Goal: Transaction & Acquisition: Purchase product/service

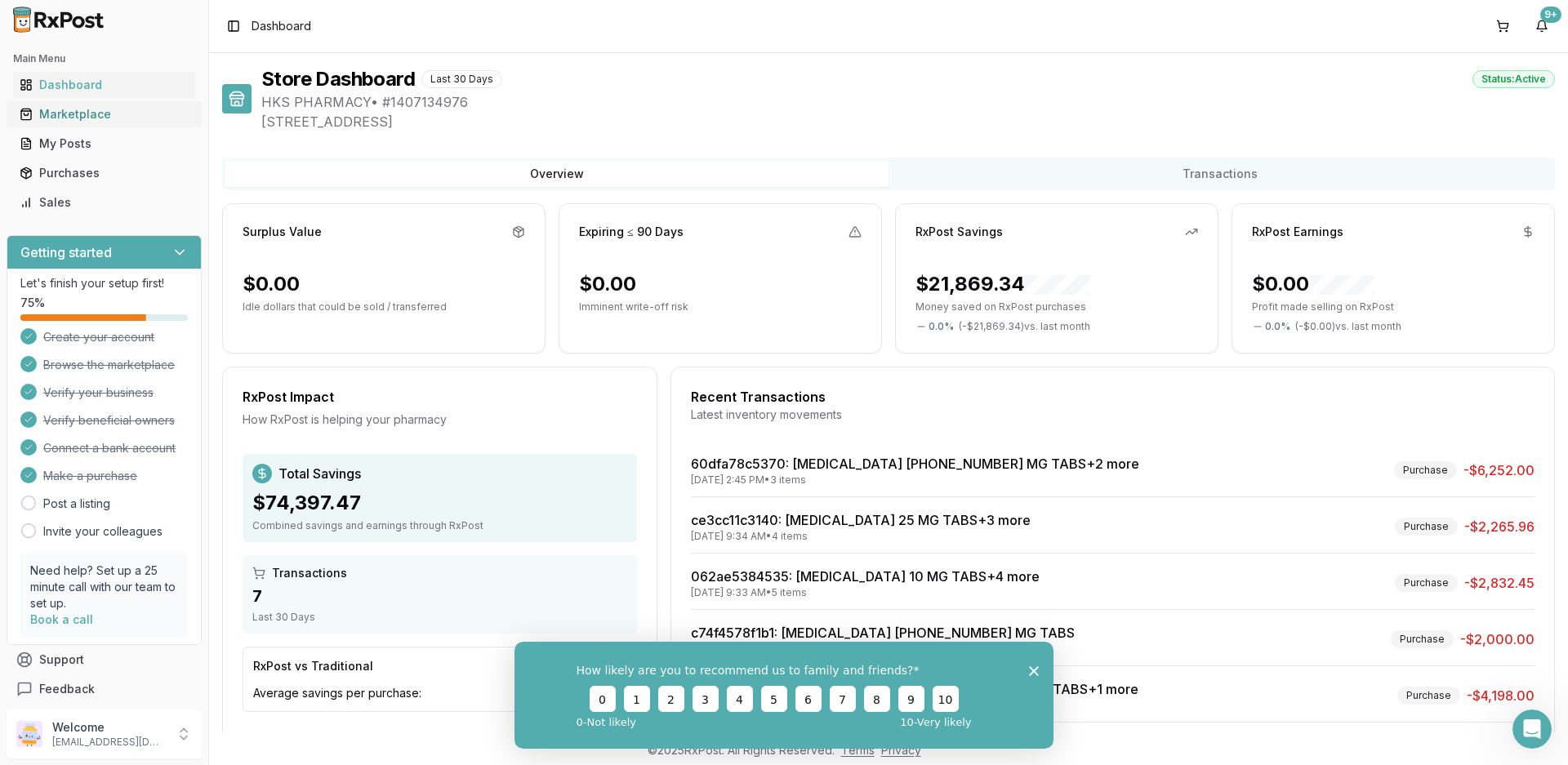
click at [50, 119] on div "Marketplace" at bounding box center [104, 114] width 169 height 17
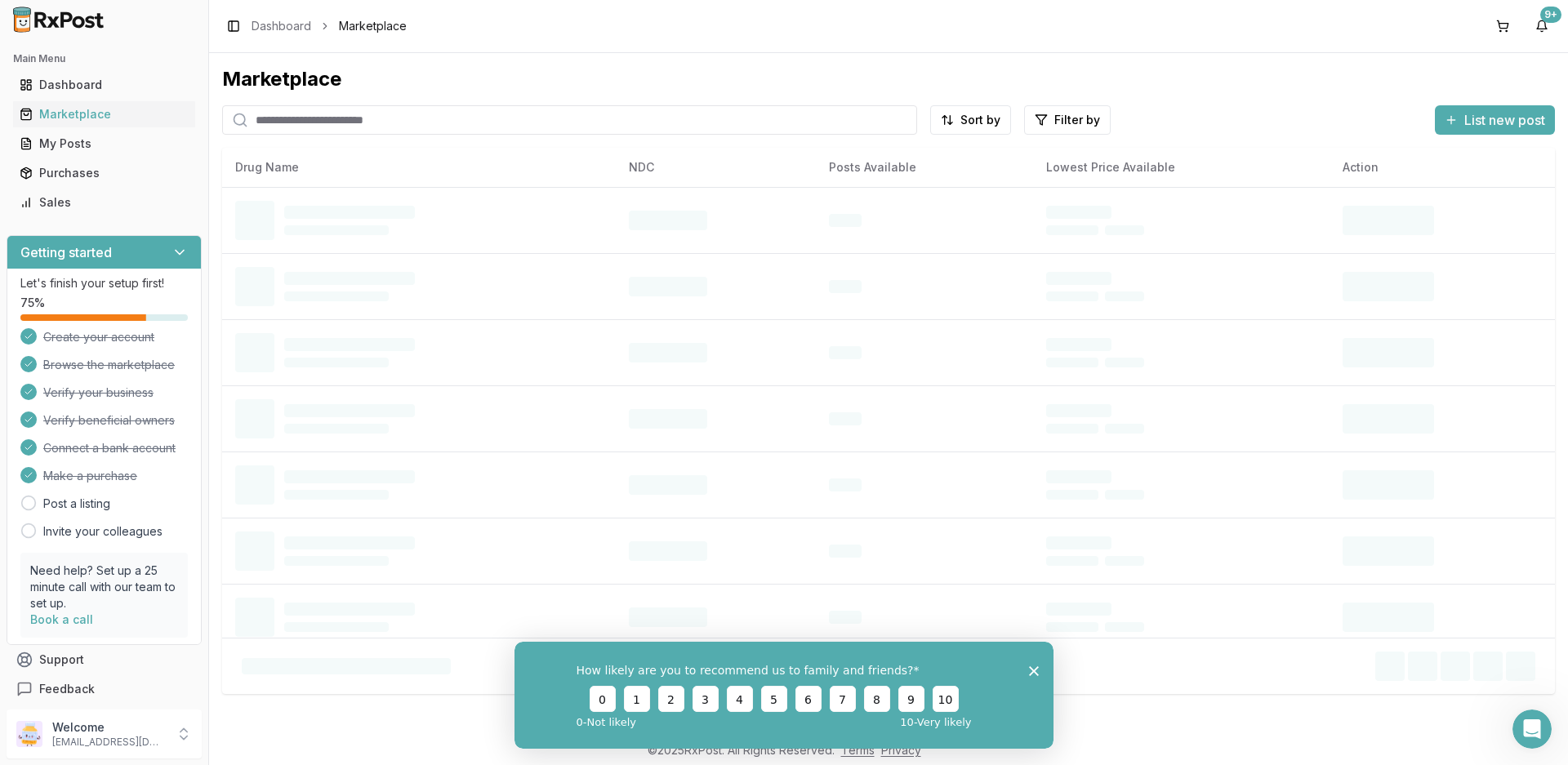
click at [352, 113] on input "search" at bounding box center [569, 120] width 695 height 30
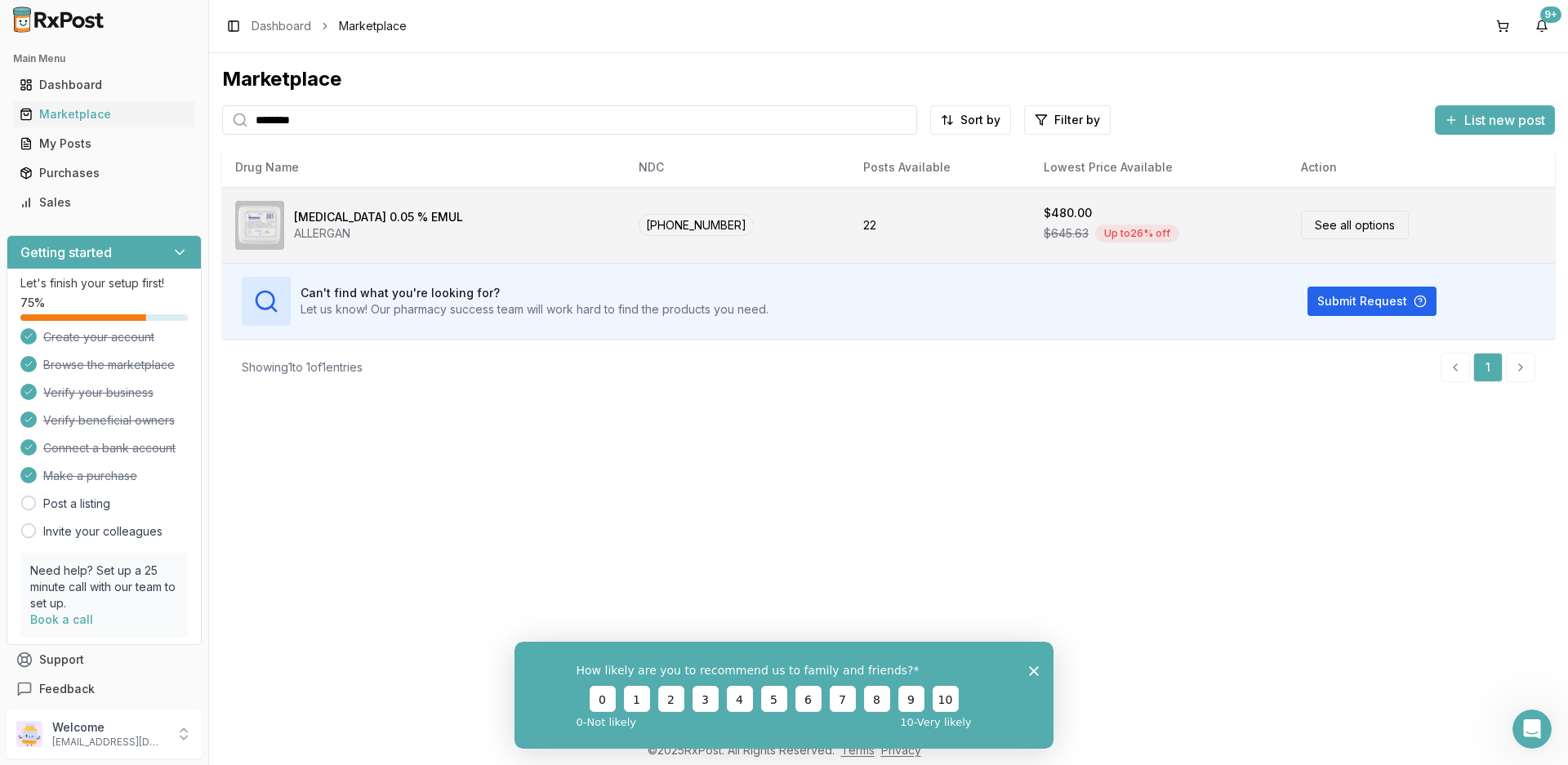
type input "********"
click at [309, 219] on div "[MEDICAL_DATA] 0.05 % EMUL" at bounding box center [378, 218] width 169 height 17
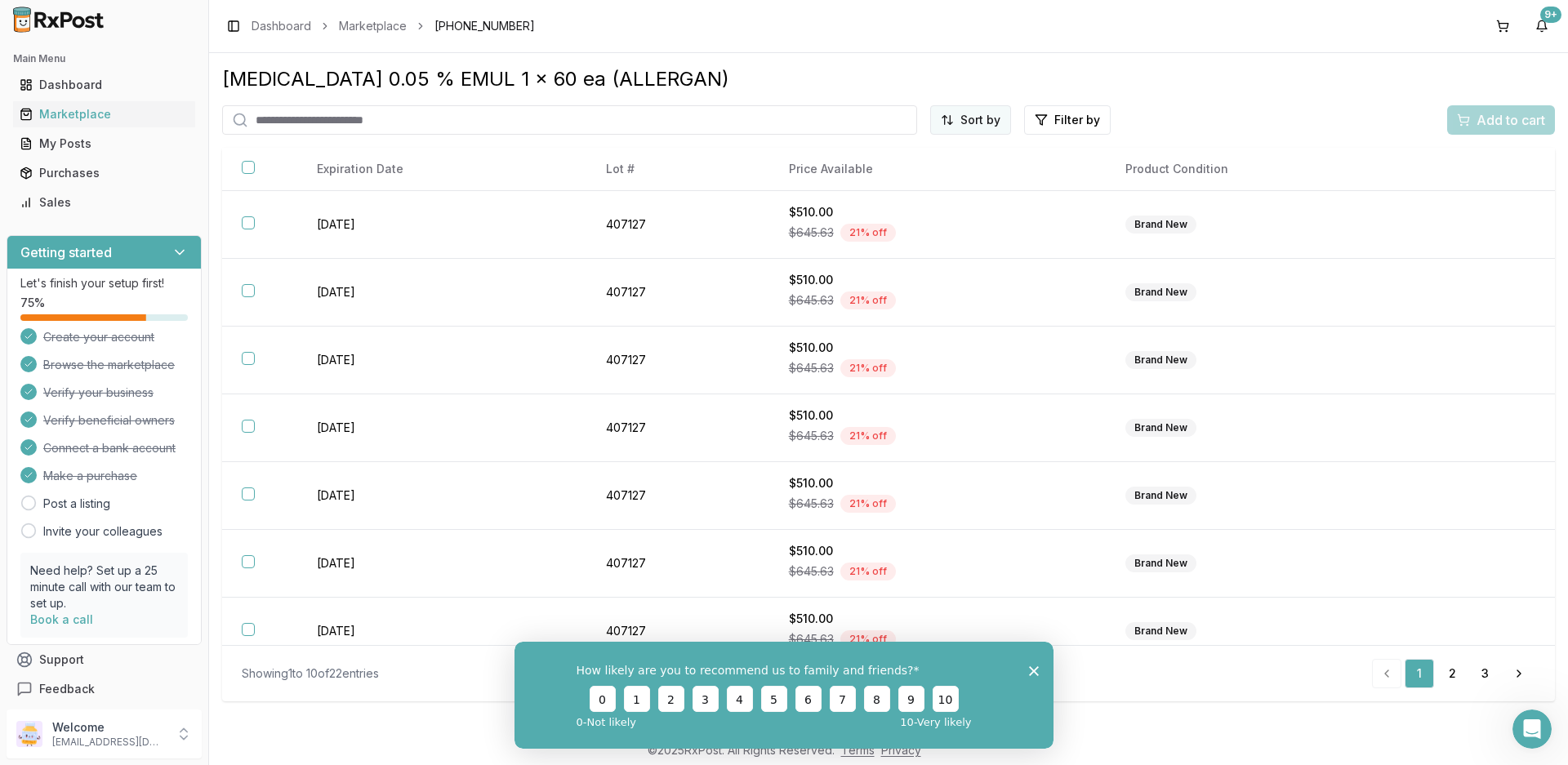
click at [993, 122] on html "Main Menu Dashboard Marketplace My Posts Purchases Sales Getting started Let's …" at bounding box center [784, 382] width 1568 height 765
click at [918, 180] on div "Price (Low to High)" at bounding box center [929, 181] width 155 height 26
click at [419, 119] on input "search" at bounding box center [536, 120] width 628 height 30
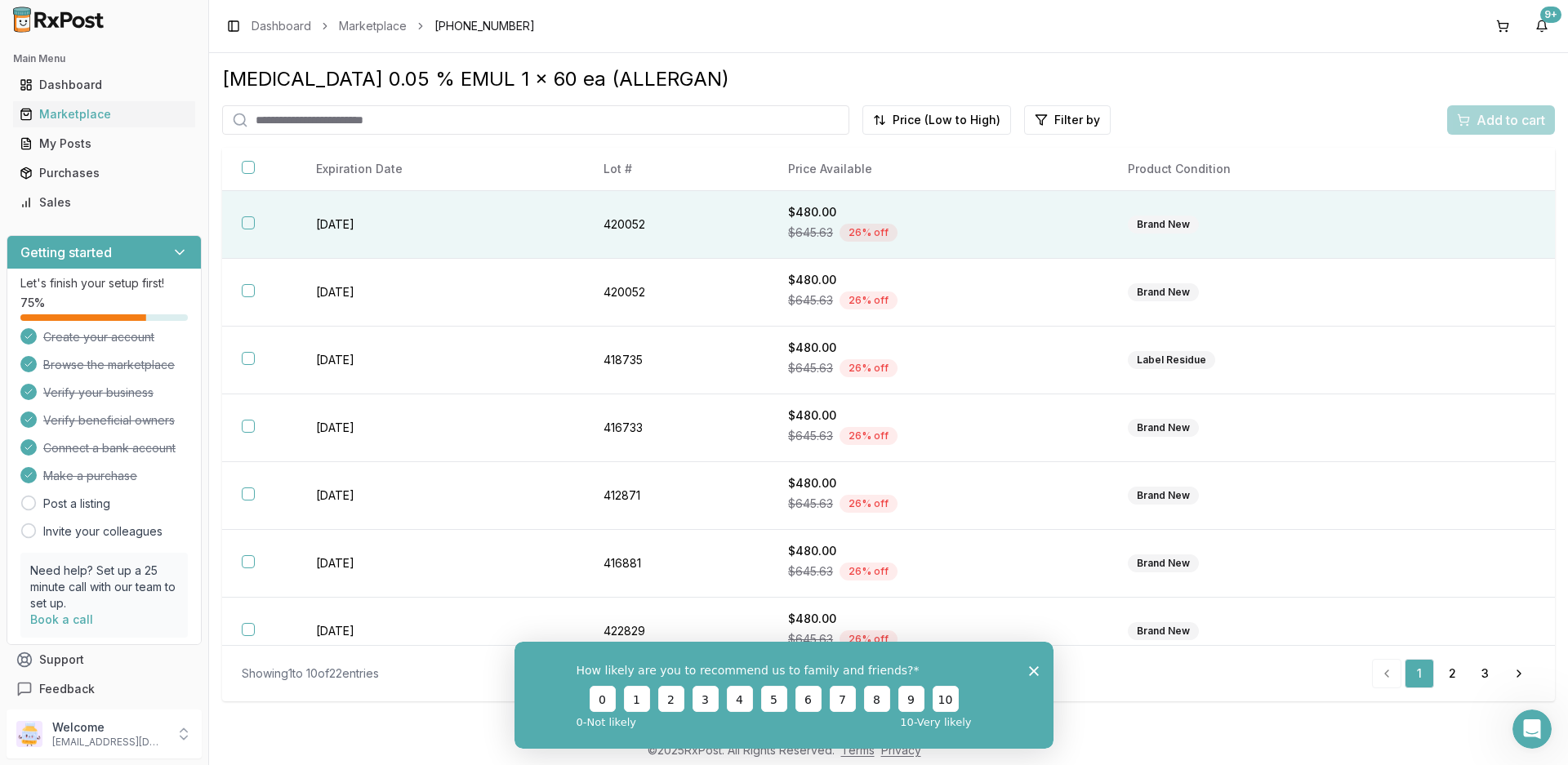
click at [722, 220] on td "420052" at bounding box center [676, 225] width 185 height 68
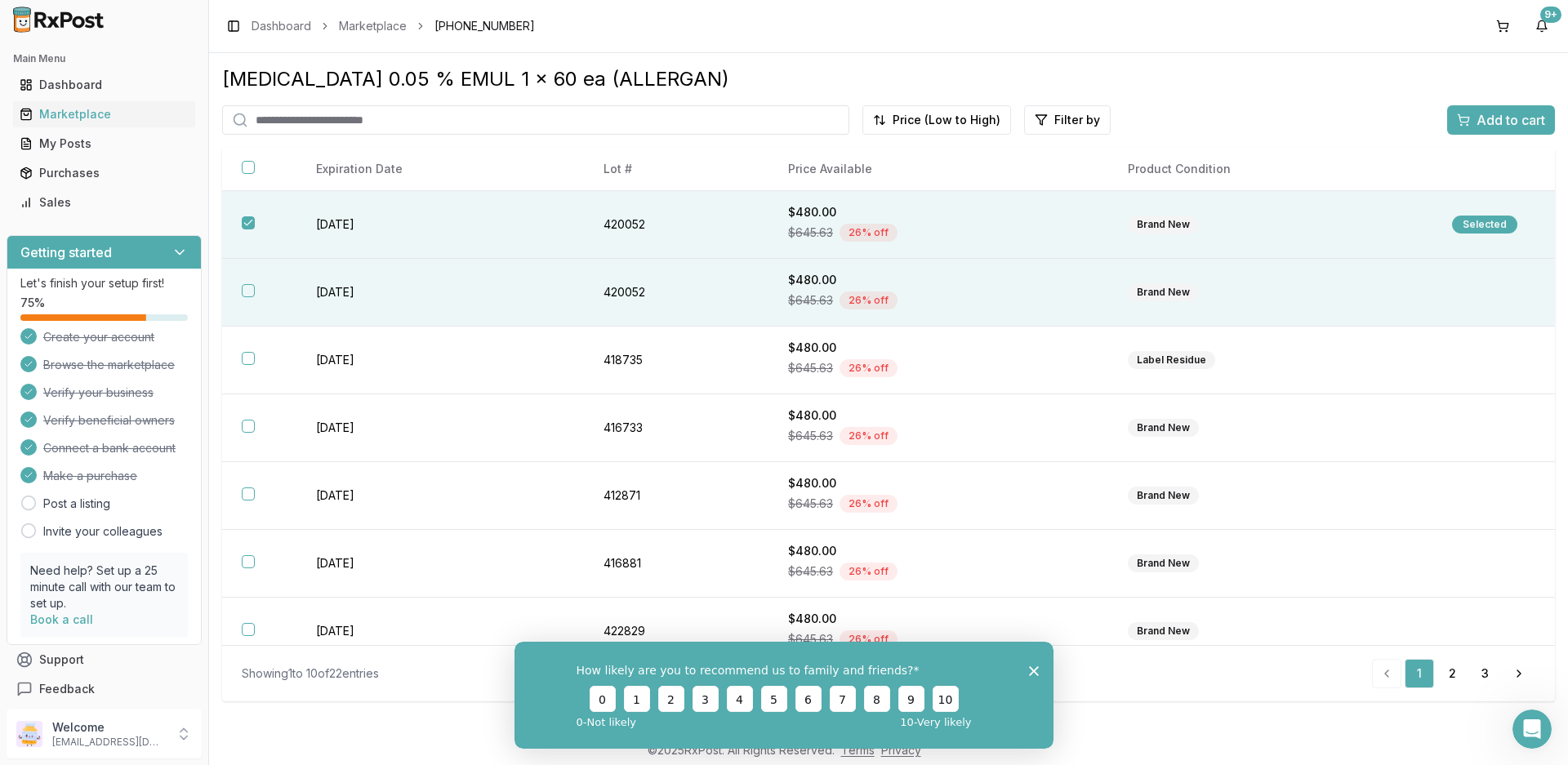
click at [690, 283] on td "420052" at bounding box center [676, 293] width 185 height 68
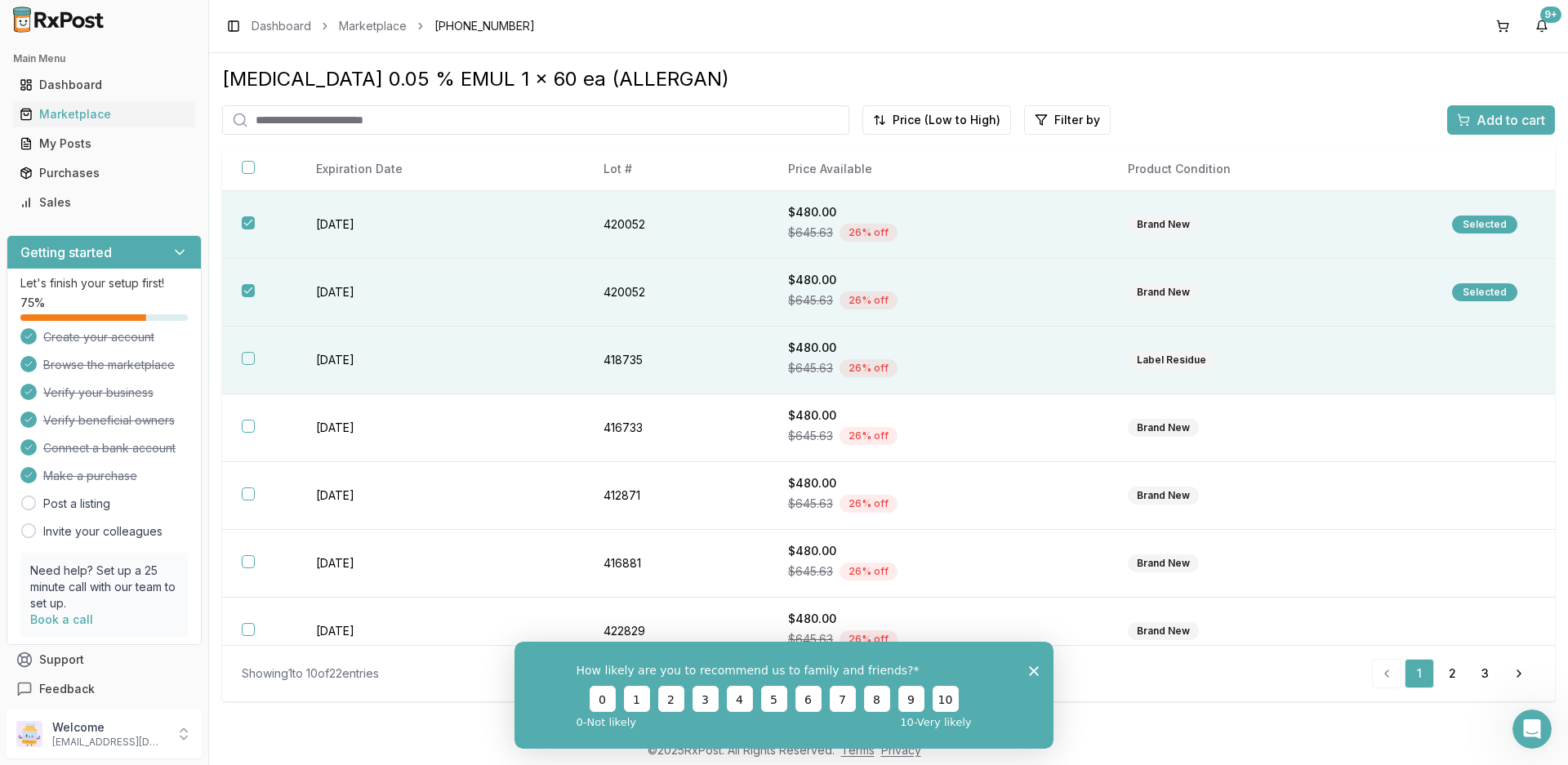
click at [685, 366] on td "418735" at bounding box center [676, 361] width 185 height 68
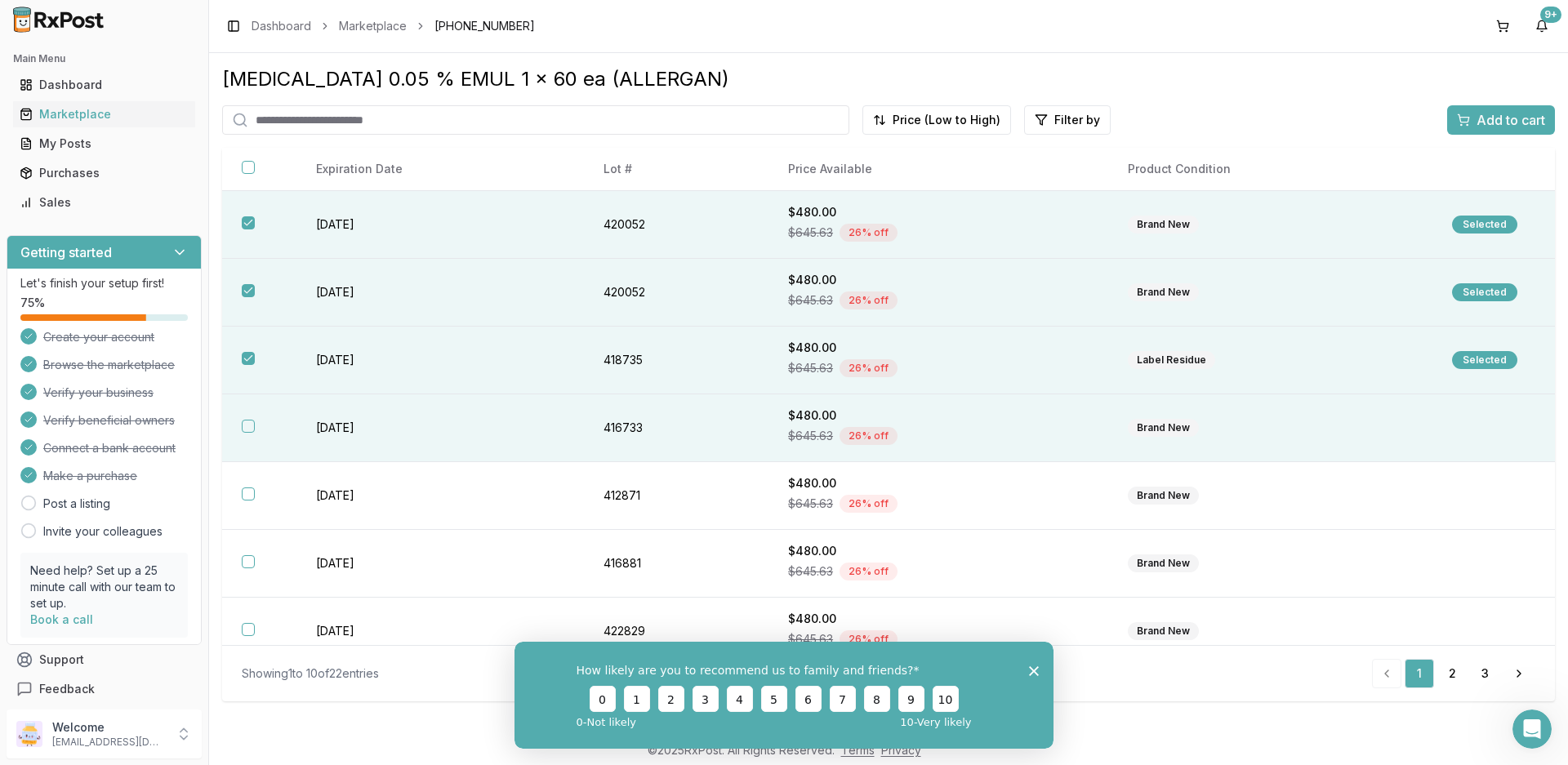
click at [685, 438] on td "416733" at bounding box center [676, 428] width 185 height 68
click at [1519, 128] on span "Add to cart" at bounding box center [1511, 120] width 69 height 20
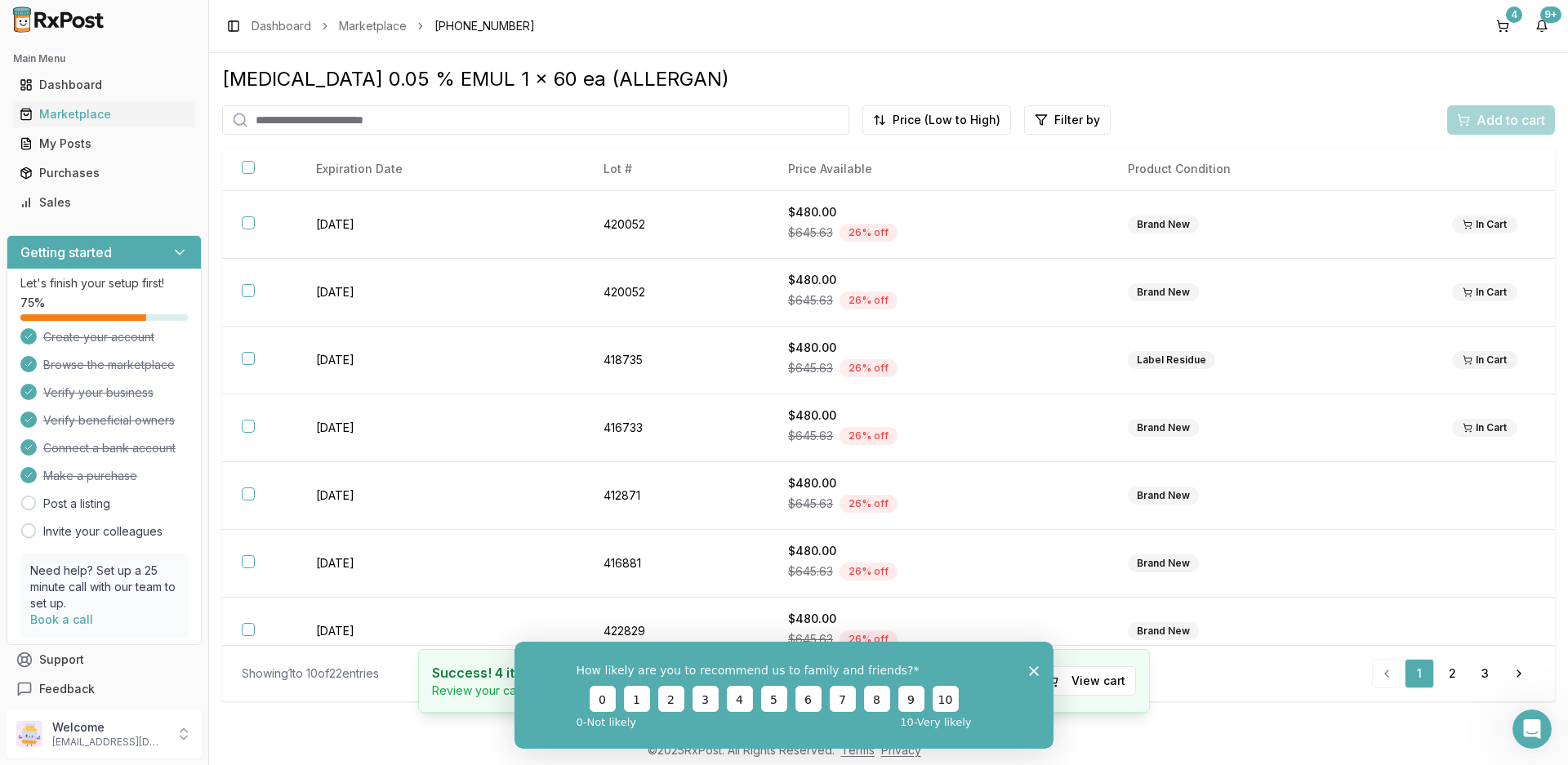
click at [1037, 671] on icon "Close survey" at bounding box center [1034, 671] width 10 height 10
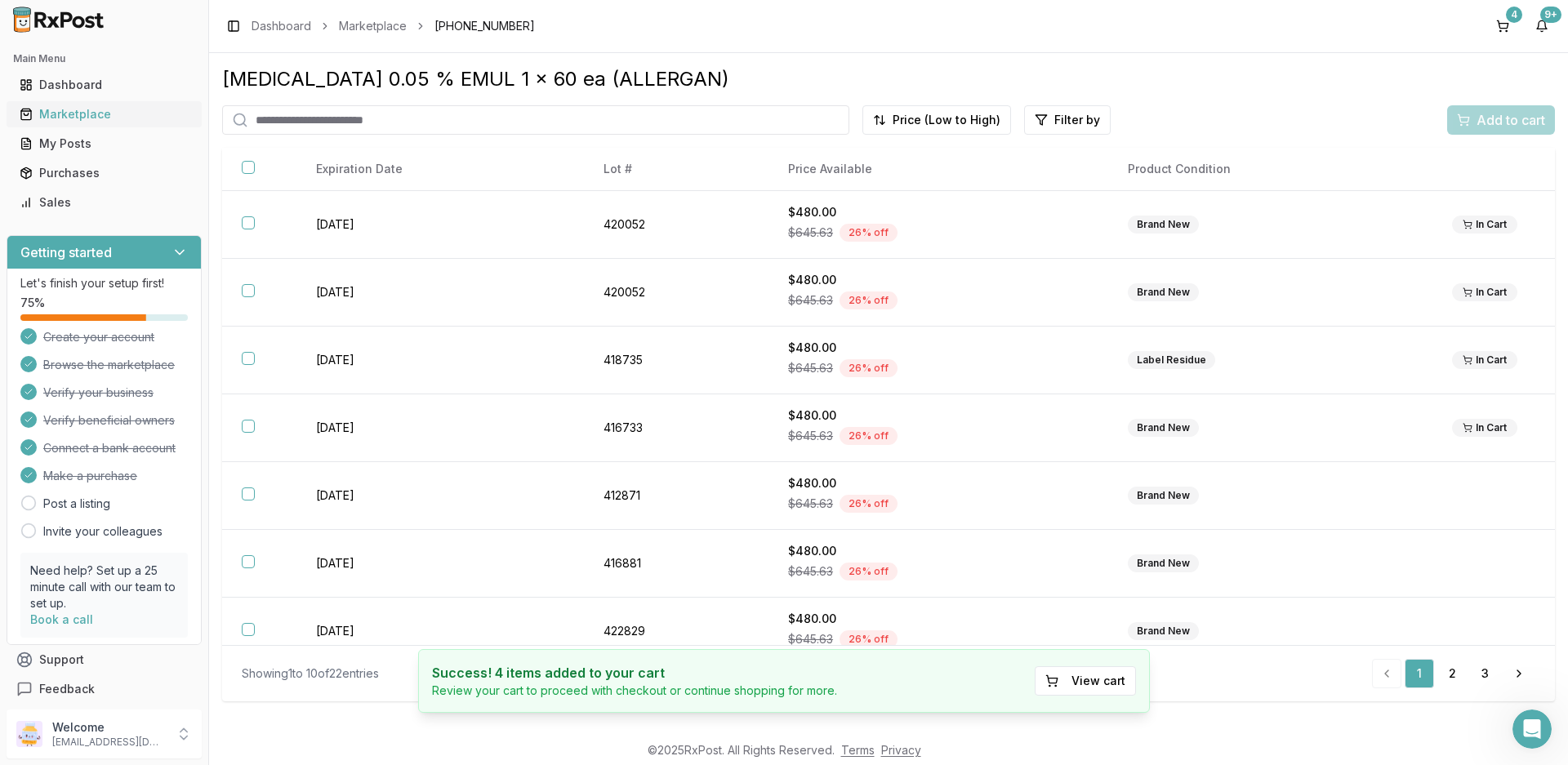
click at [80, 113] on div "Marketplace" at bounding box center [104, 114] width 169 height 17
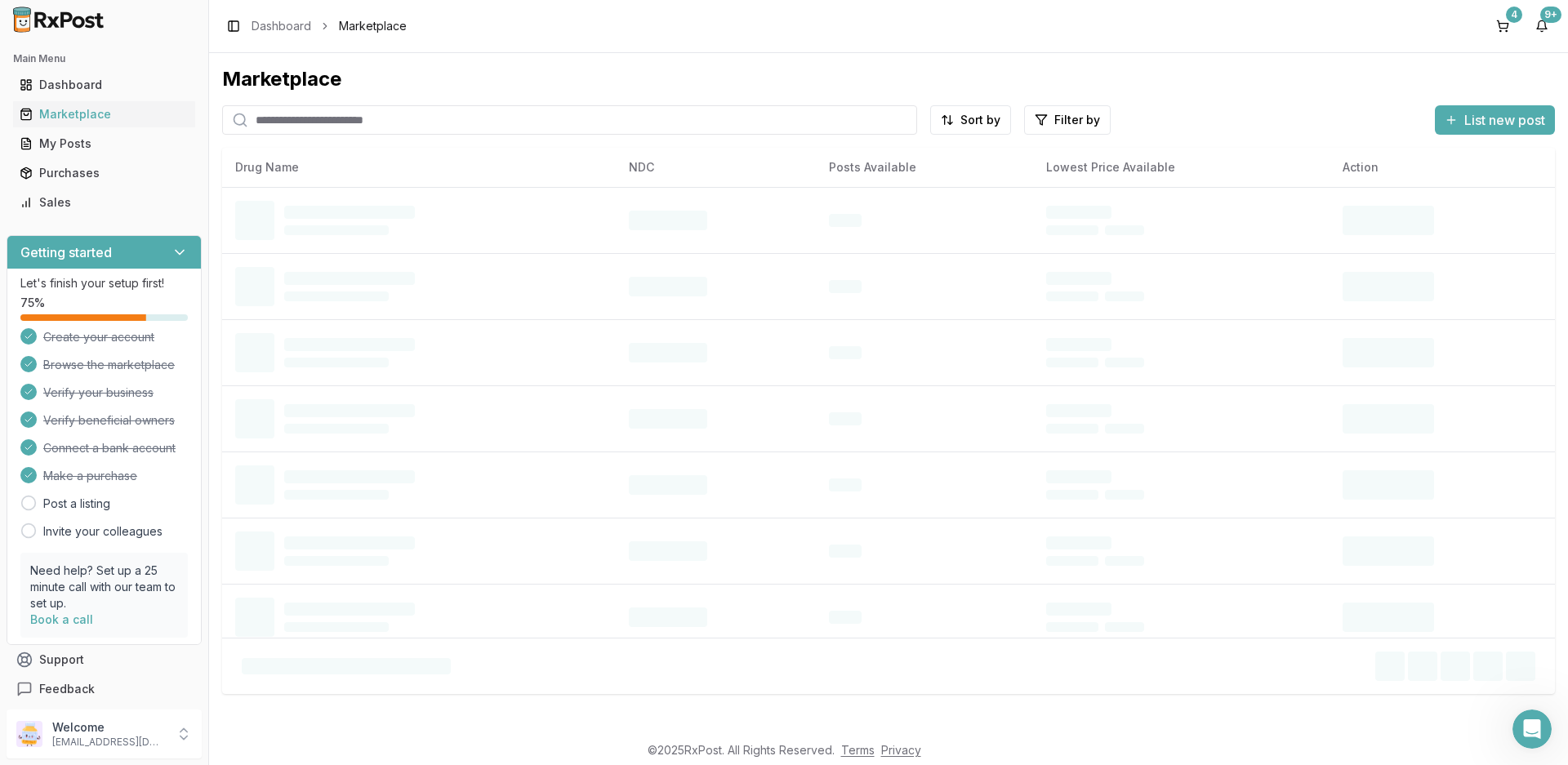
click at [331, 113] on input "search" at bounding box center [569, 120] width 695 height 30
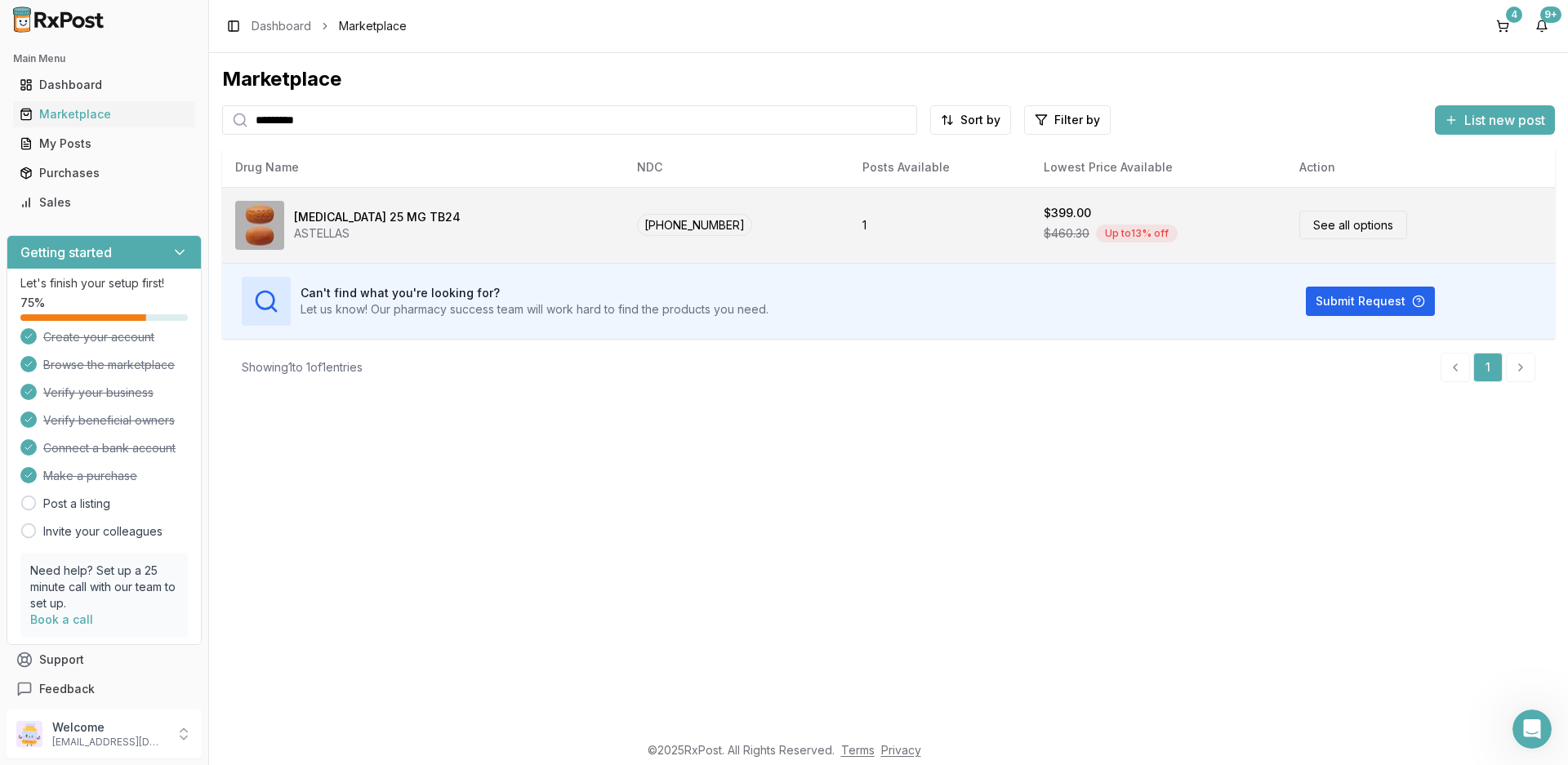
type input "*********"
click at [416, 214] on div "[MEDICAL_DATA] 25 MG TB24" at bounding box center [377, 218] width 166 height 17
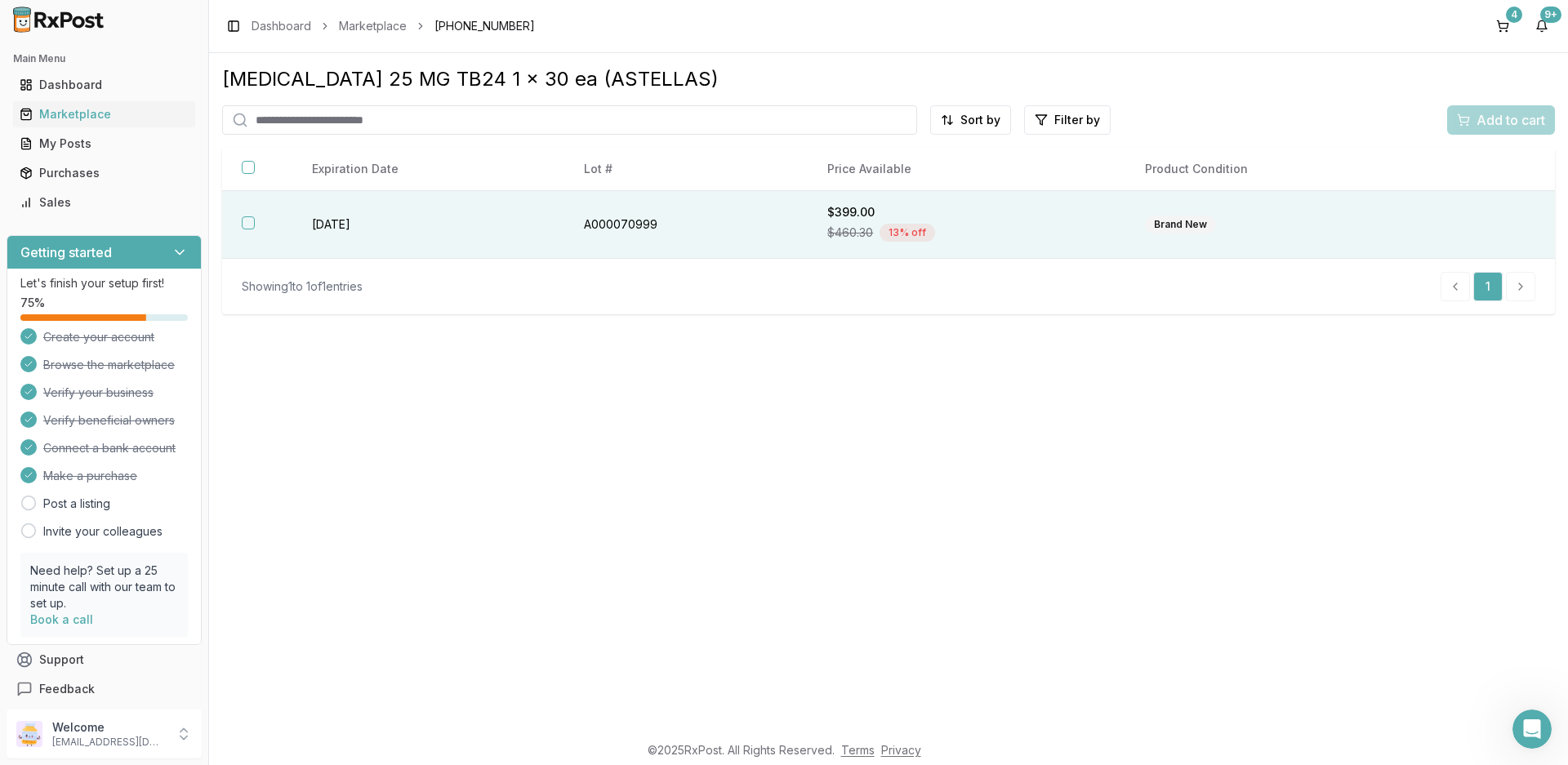
click at [601, 237] on td "A000070999" at bounding box center [686, 225] width 243 height 68
click at [1490, 124] on span "Add to cart" at bounding box center [1511, 120] width 69 height 20
drag, startPoint x: 347, startPoint y: 219, endPoint x: 373, endPoint y: 217, distance: 26.1
click at [346, 219] on td "[DATE]" at bounding box center [428, 225] width 272 height 68
click at [1529, 121] on span "Add to cart" at bounding box center [1511, 120] width 69 height 20
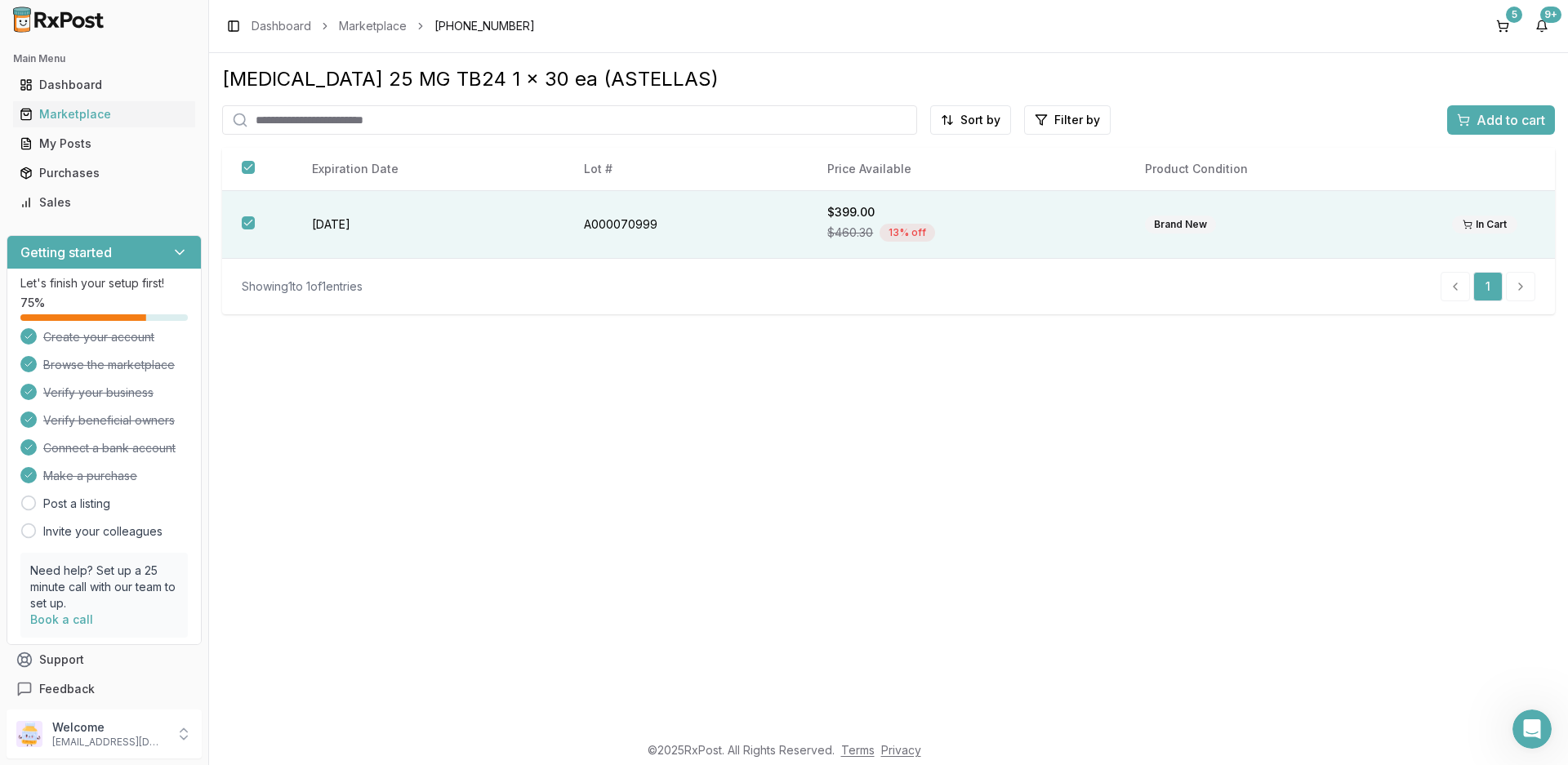
click at [351, 112] on input "search" at bounding box center [569, 120] width 695 height 30
type input "*******"
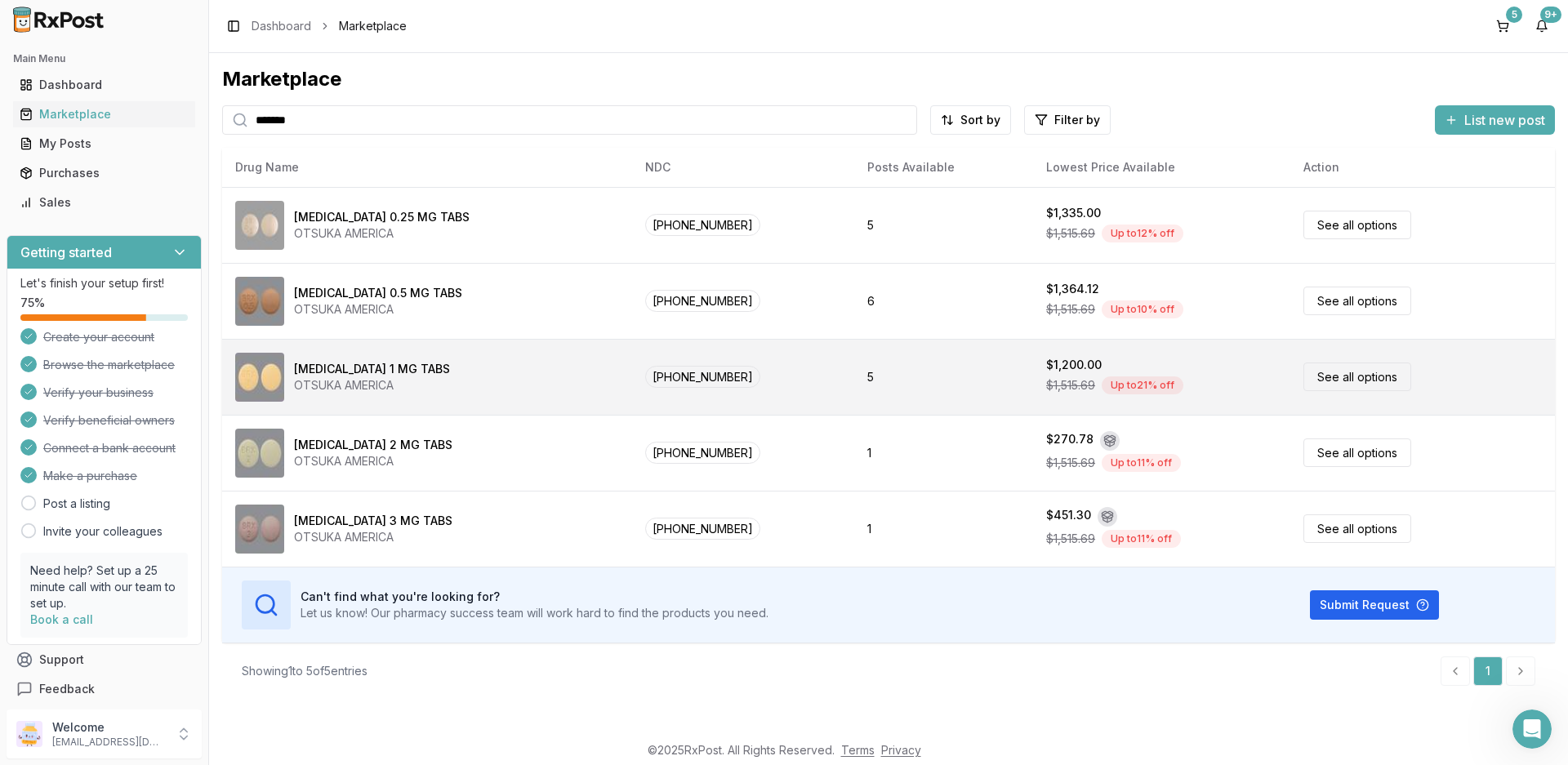
click at [377, 378] on div "OTSUKA AMERICA" at bounding box center [372, 386] width 156 height 17
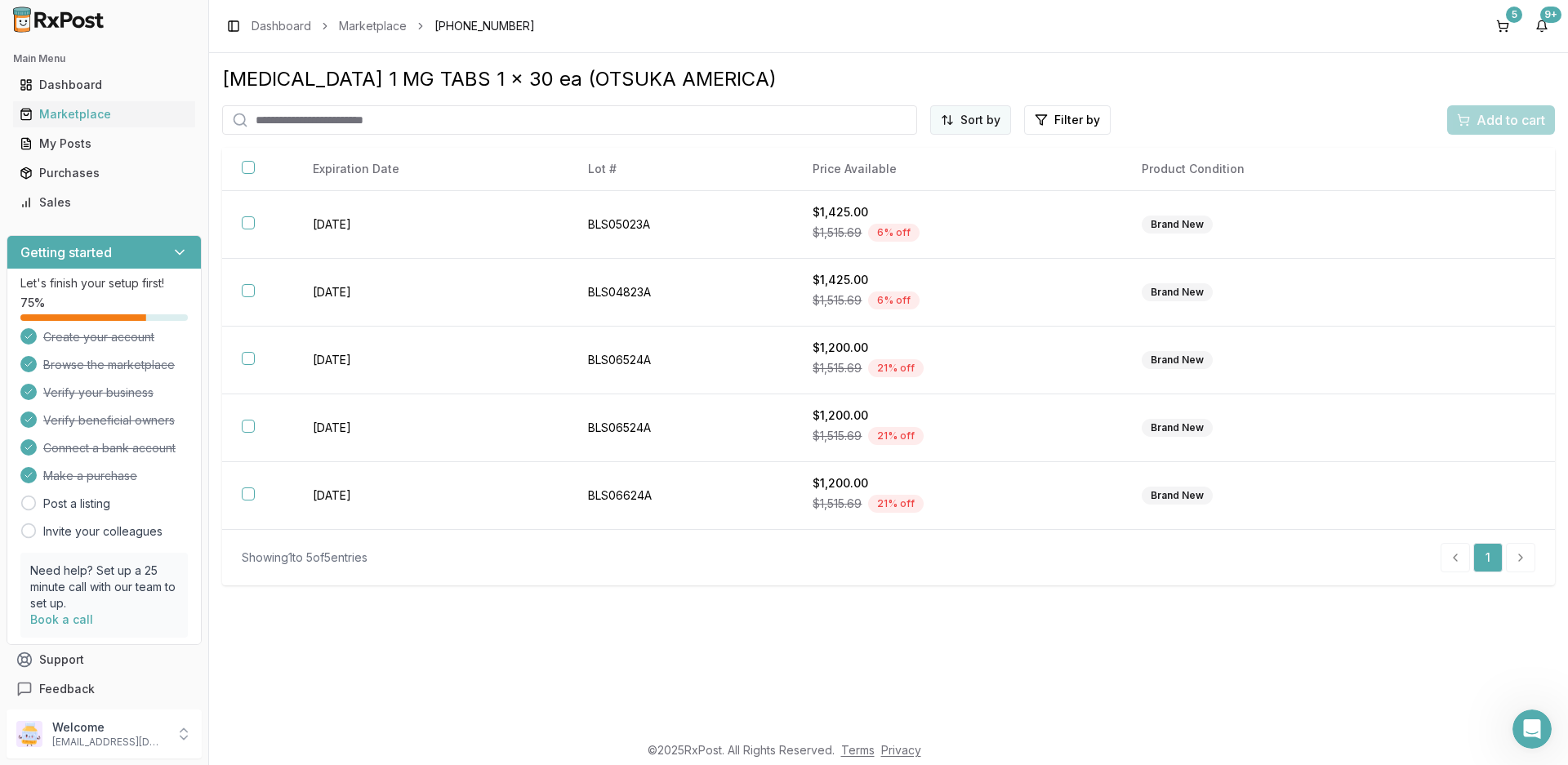
click at [970, 128] on html "Main Menu Dashboard Marketplace My Posts Purchases Sales Getting started Let's …" at bounding box center [784, 382] width 1568 height 765
click at [945, 180] on div "Price (Low to High)" at bounding box center [929, 181] width 155 height 26
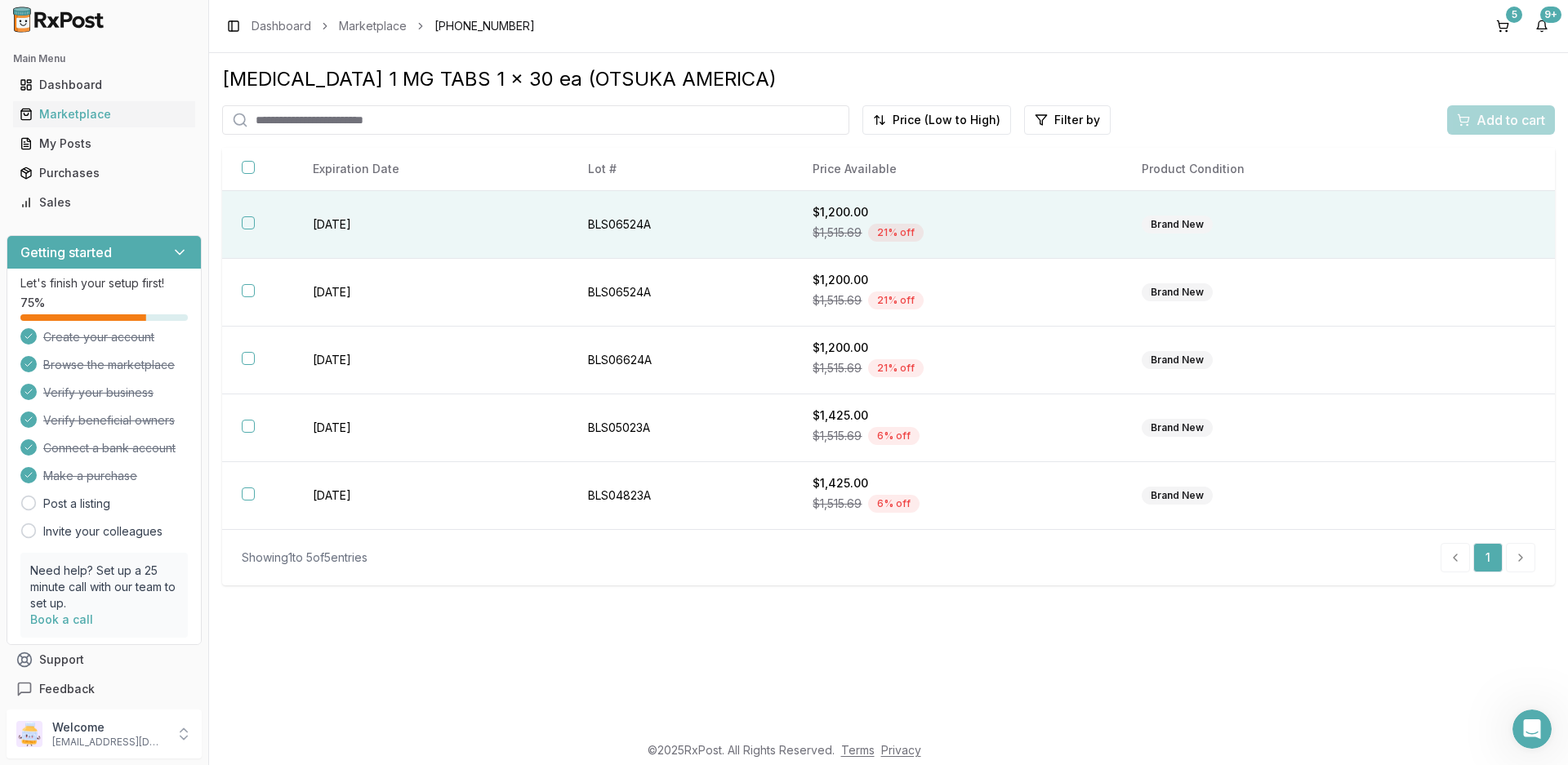
click at [246, 224] on button "button" at bounding box center [248, 223] width 13 height 13
click at [1503, 128] on span "Add to cart" at bounding box center [1511, 120] width 69 height 20
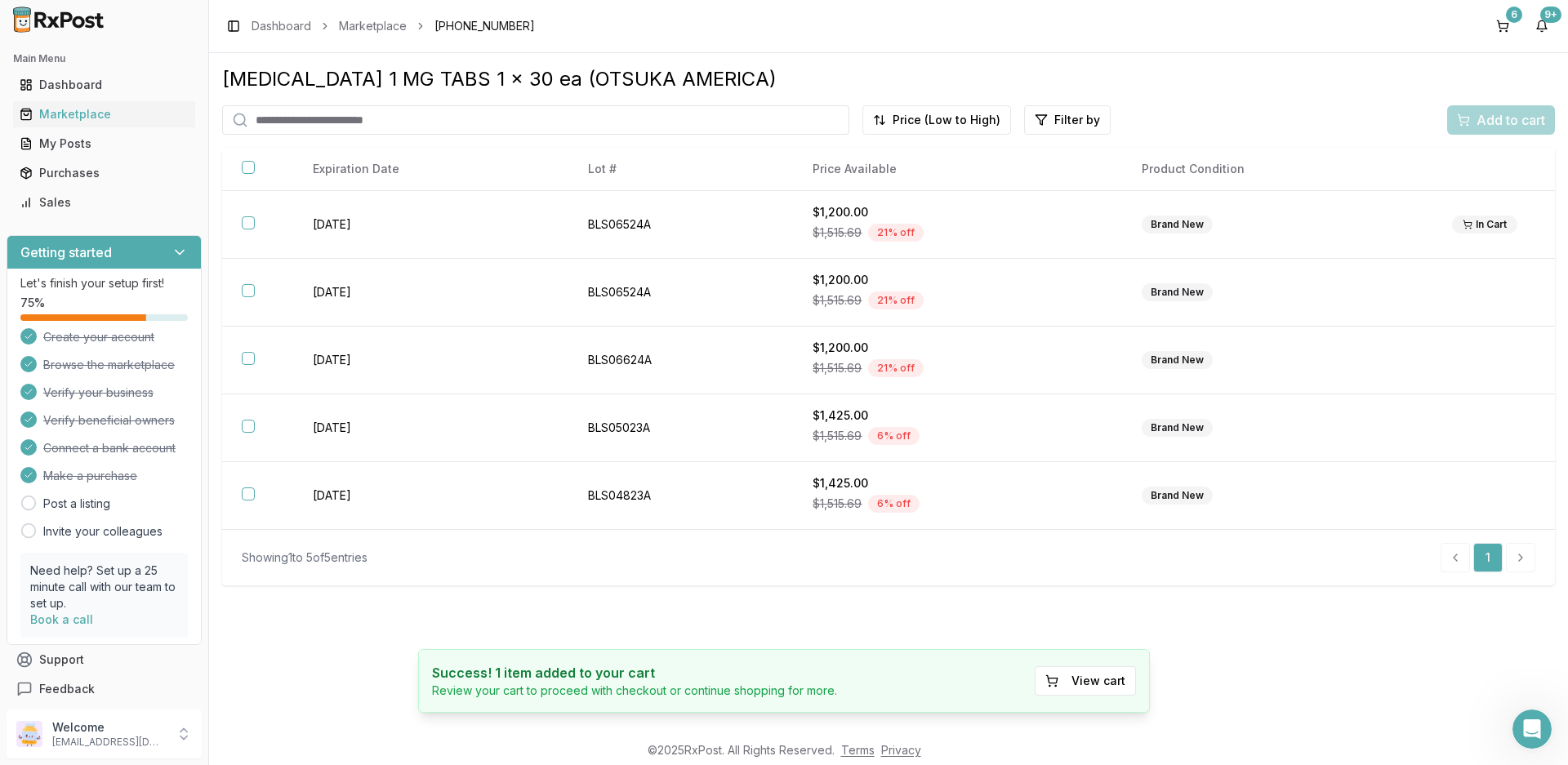
click at [344, 127] on input "search" at bounding box center [536, 120] width 628 height 30
type input "***"
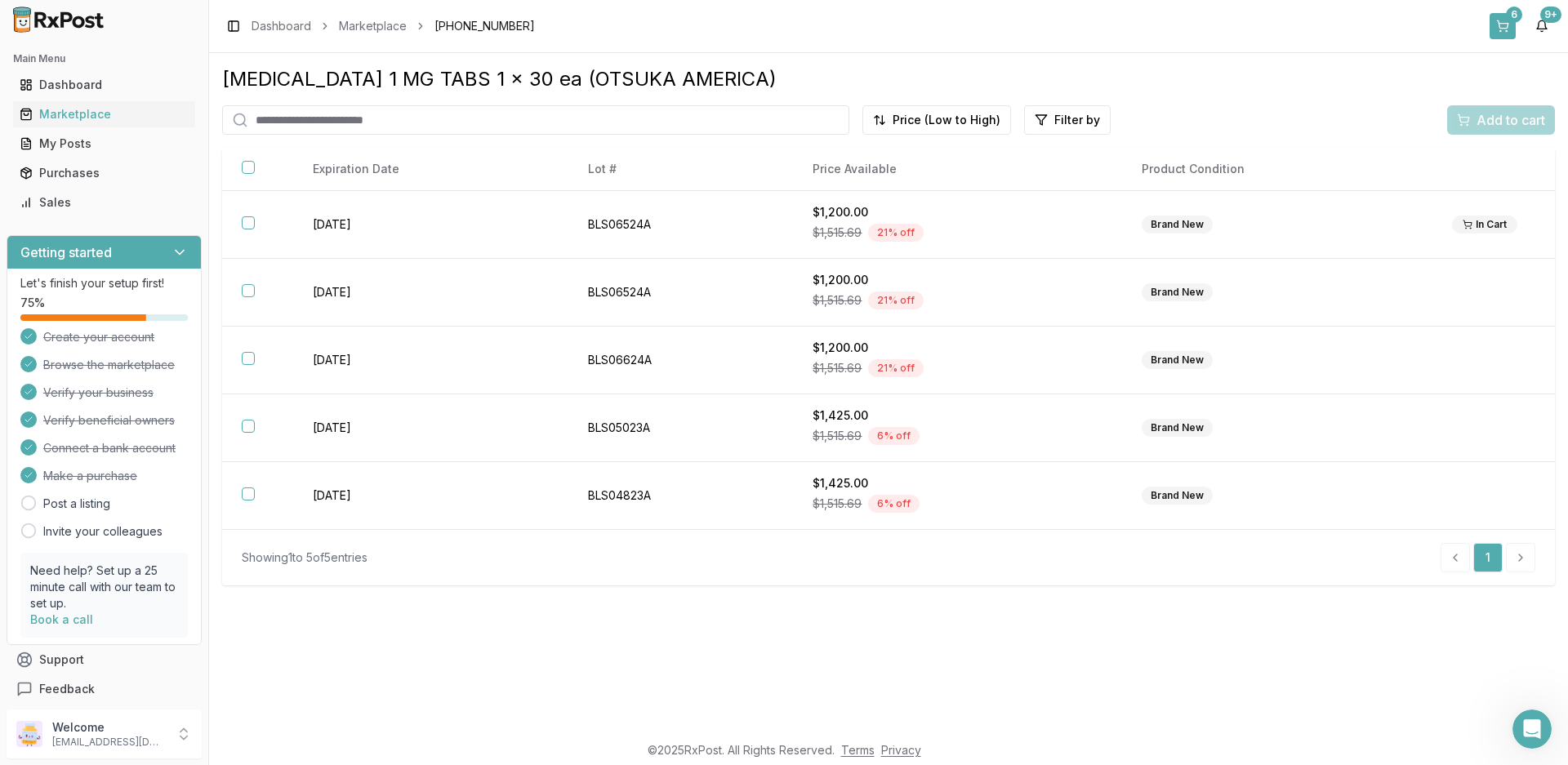
click at [1505, 24] on button "6" at bounding box center [1503, 26] width 26 height 26
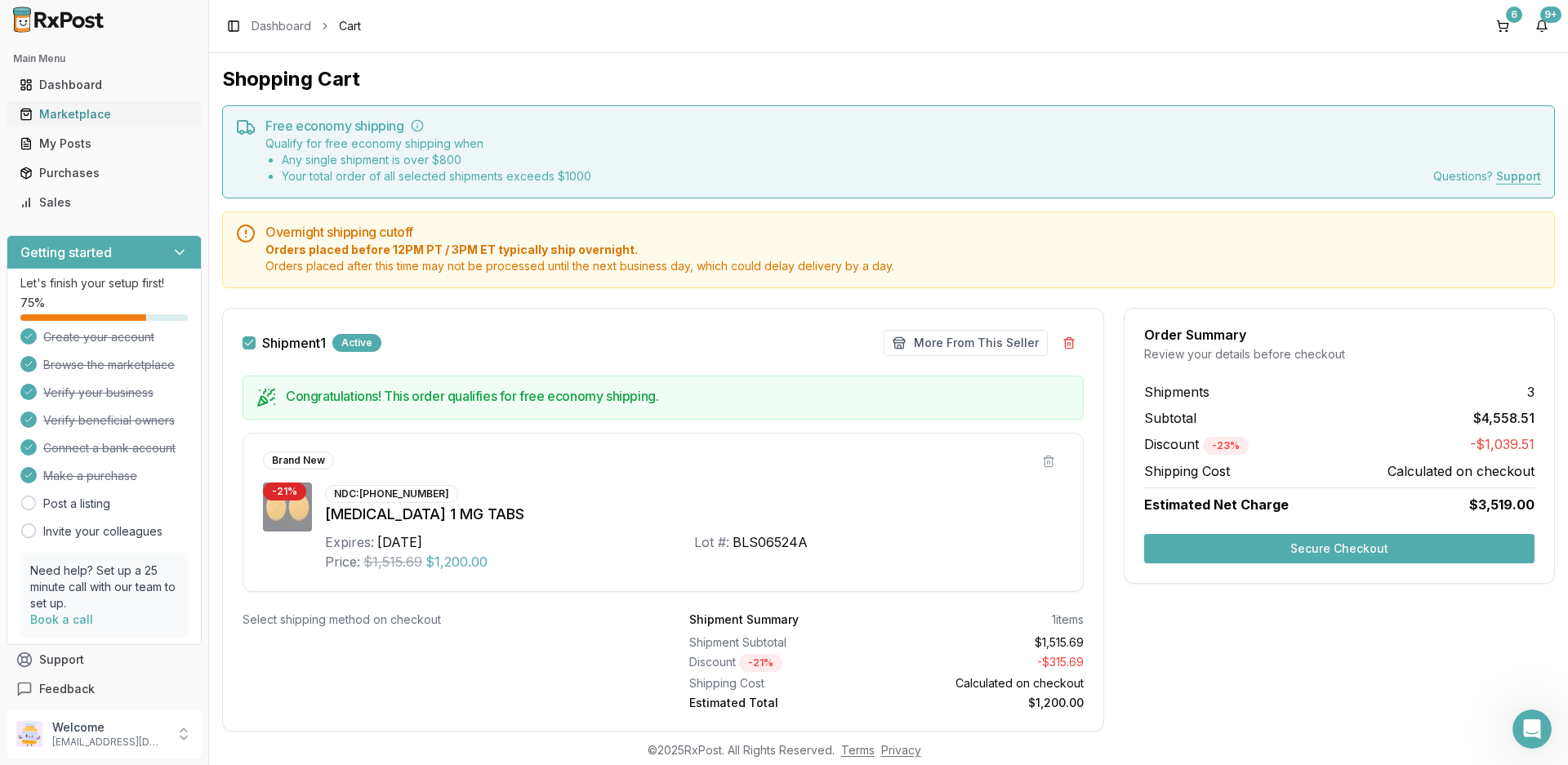
click at [76, 116] on div "Marketplace" at bounding box center [104, 114] width 169 height 17
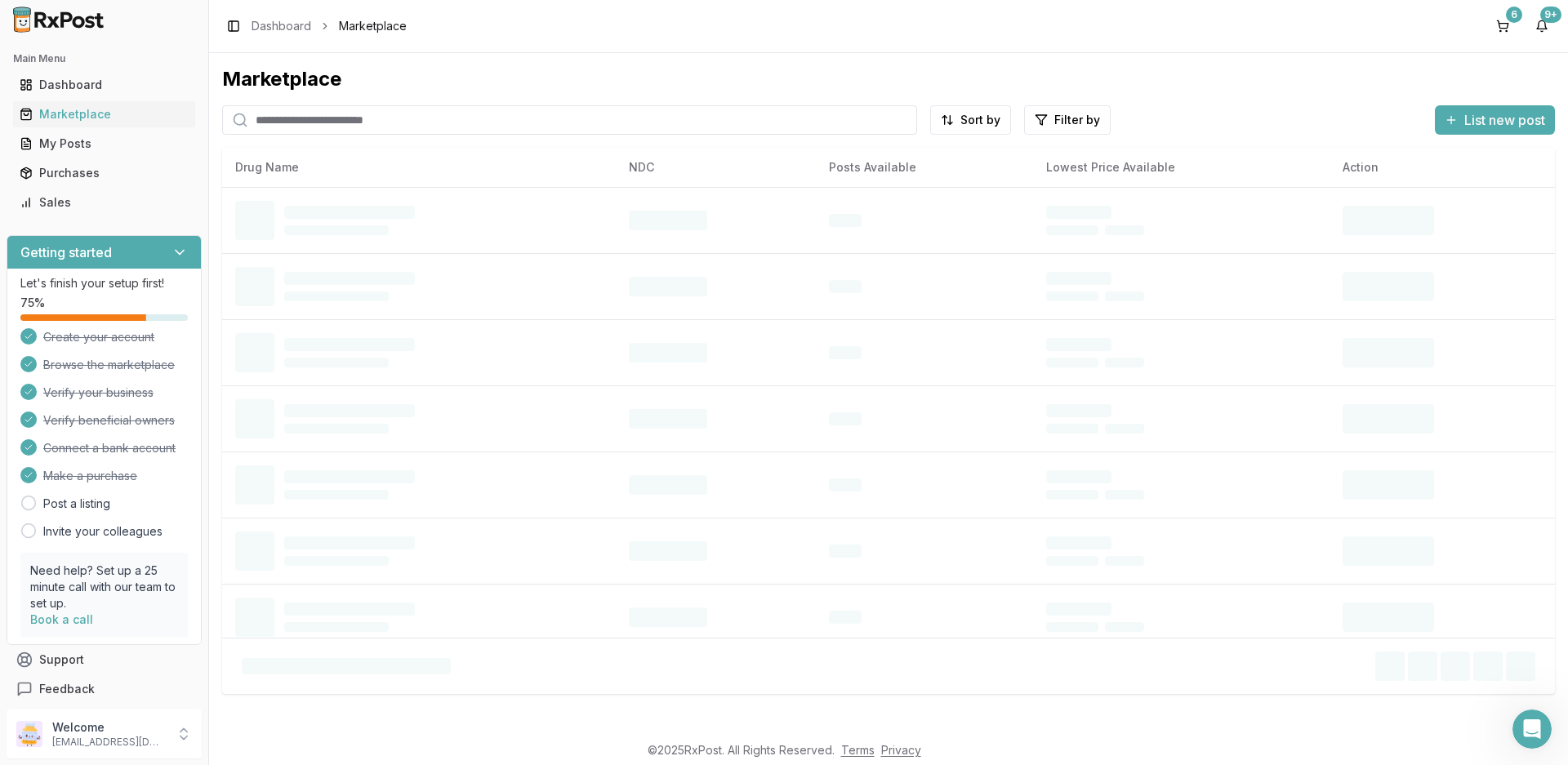
click at [391, 124] on input "search" at bounding box center [569, 120] width 695 height 30
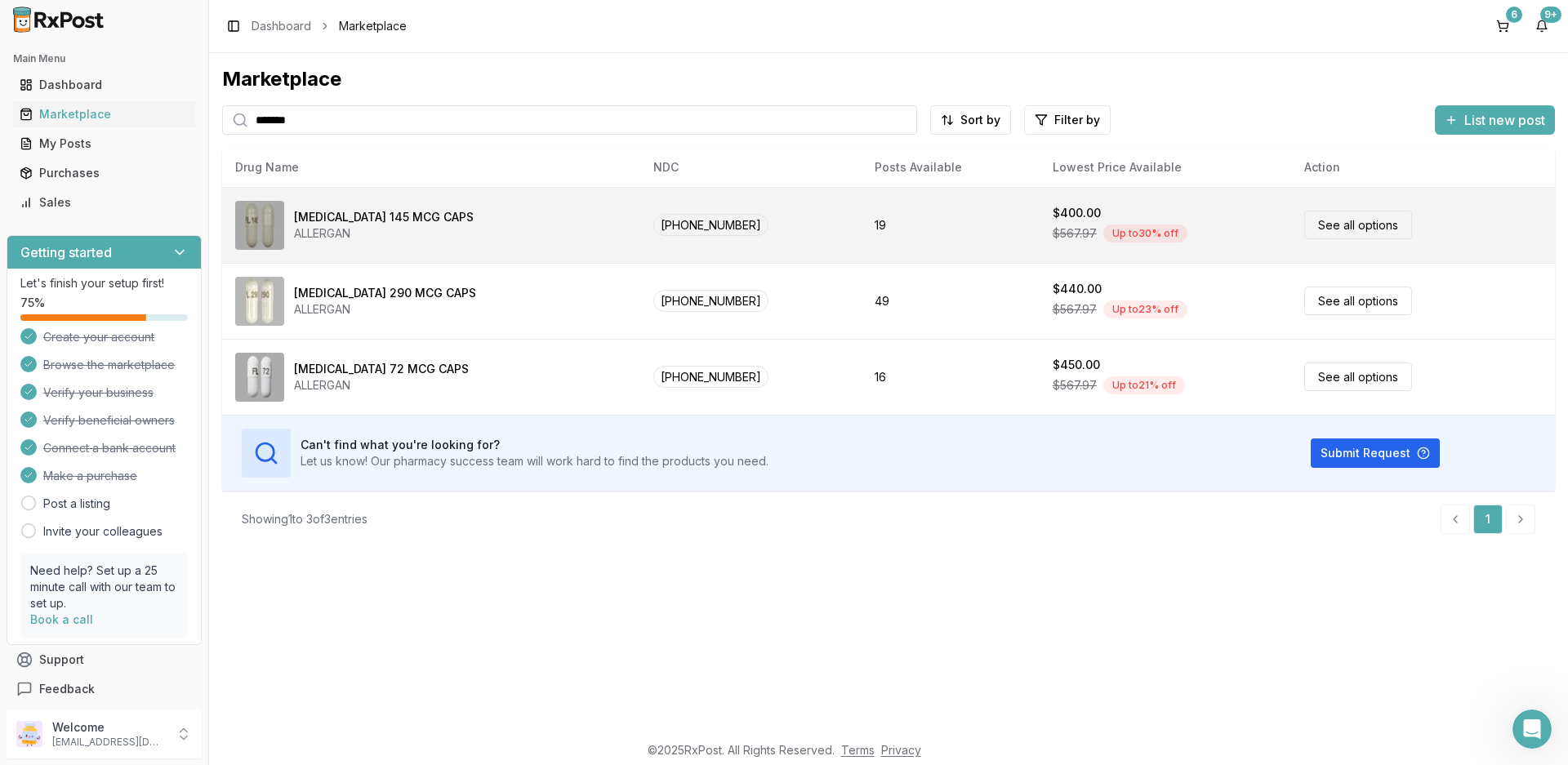
type input "*******"
click at [389, 214] on div "[MEDICAL_DATA] 145 MCG CAPS" at bounding box center [383, 218] width 180 height 17
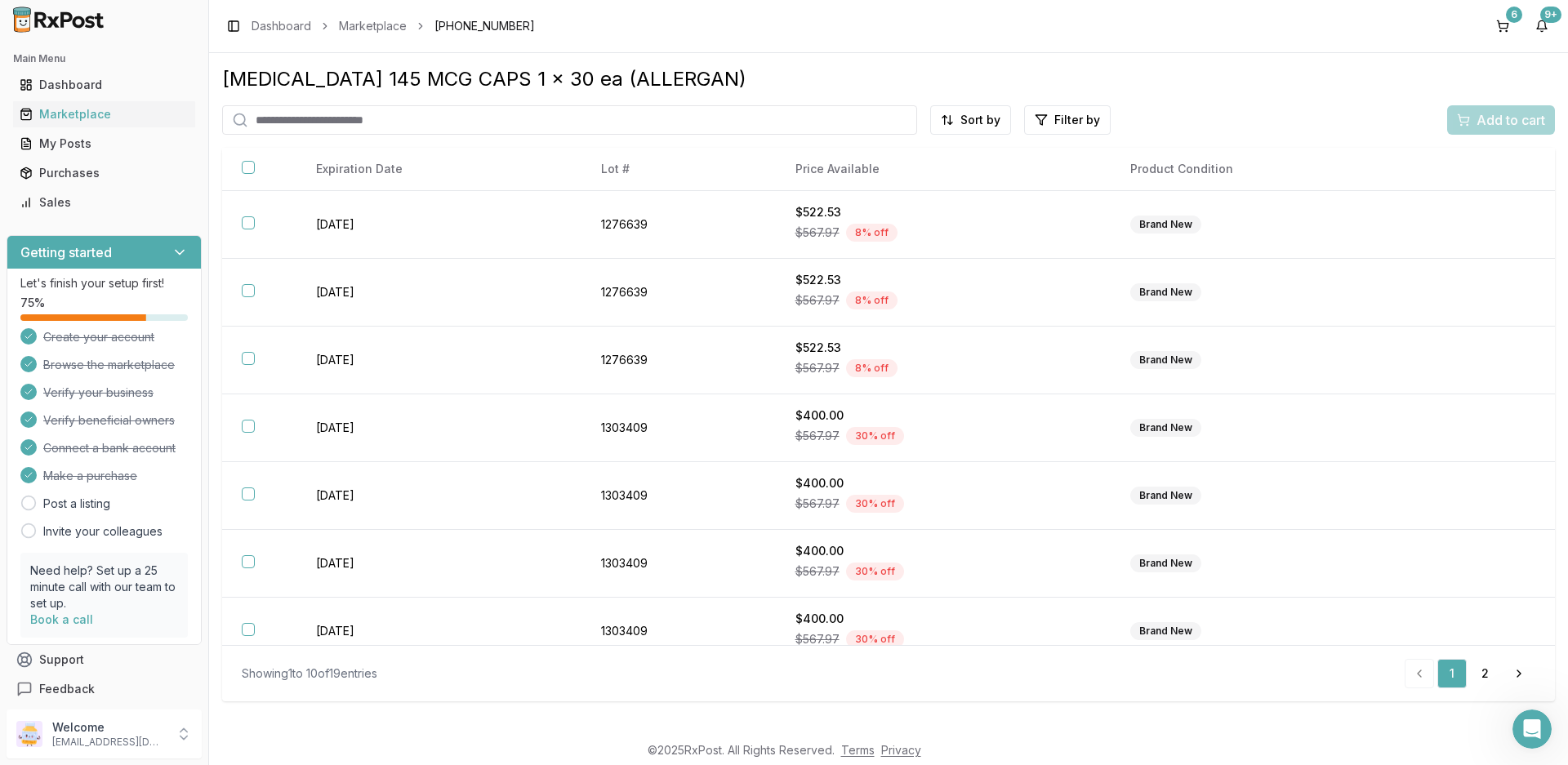
click at [980, 103] on div "[MEDICAL_DATA] 145 MCG CAPS 1 x 30 ea (ALLERGAN) Sort by Filter by Add to cart …" at bounding box center [888, 383] width 1333 height 635
click at [977, 123] on html "Main Menu Dashboard Marketplace My Posts Purchases Sales Getting started Let's …" at bounding box center [784, 382] width 1568 height 765
click at [921, 177] on div "Price (Low to High)" at bounding box center [929, 181] width 155 height 26
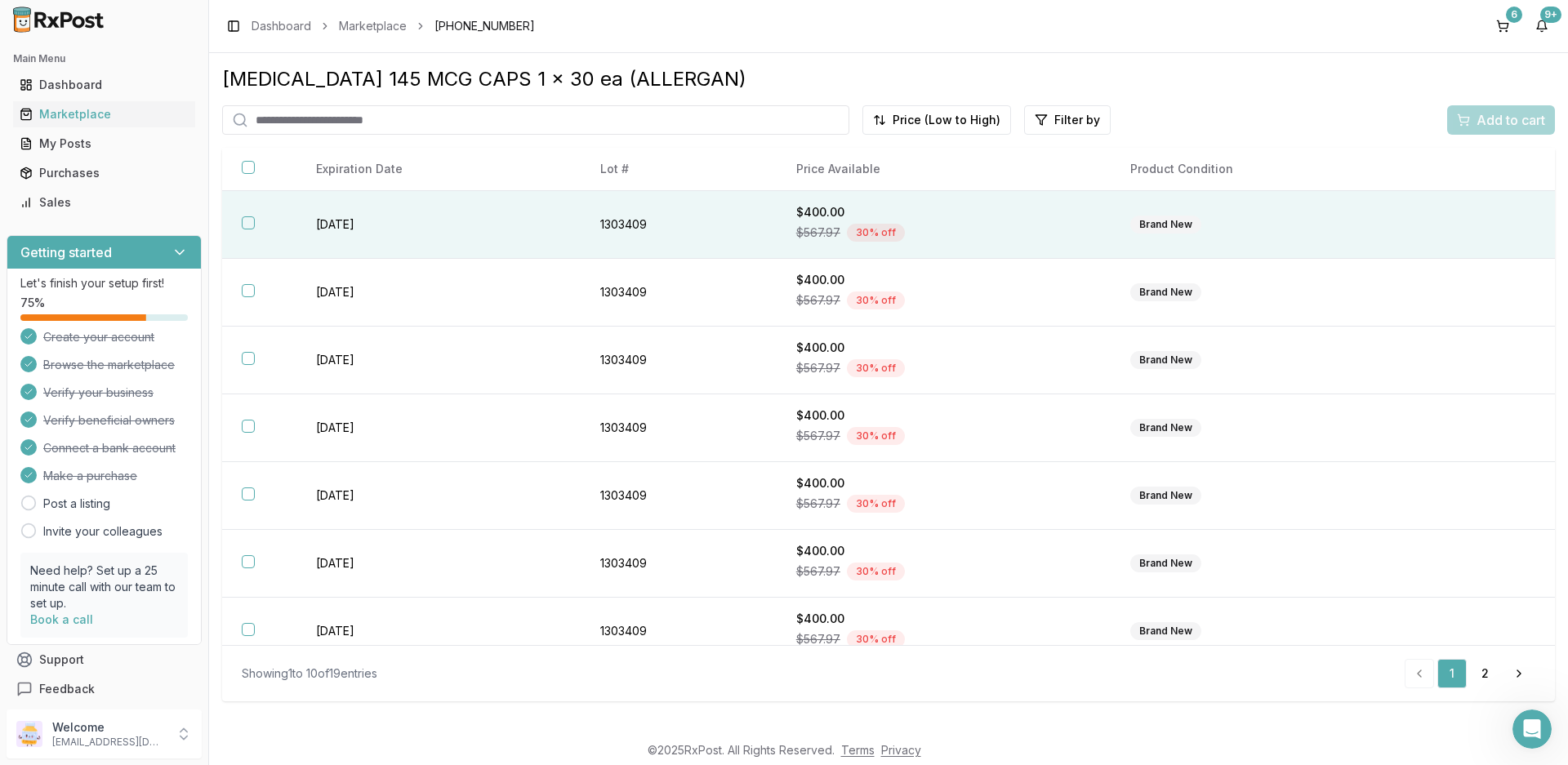
click at [590, 230] on td "1303409" at bounding box center [678, 225] width 196 height 68
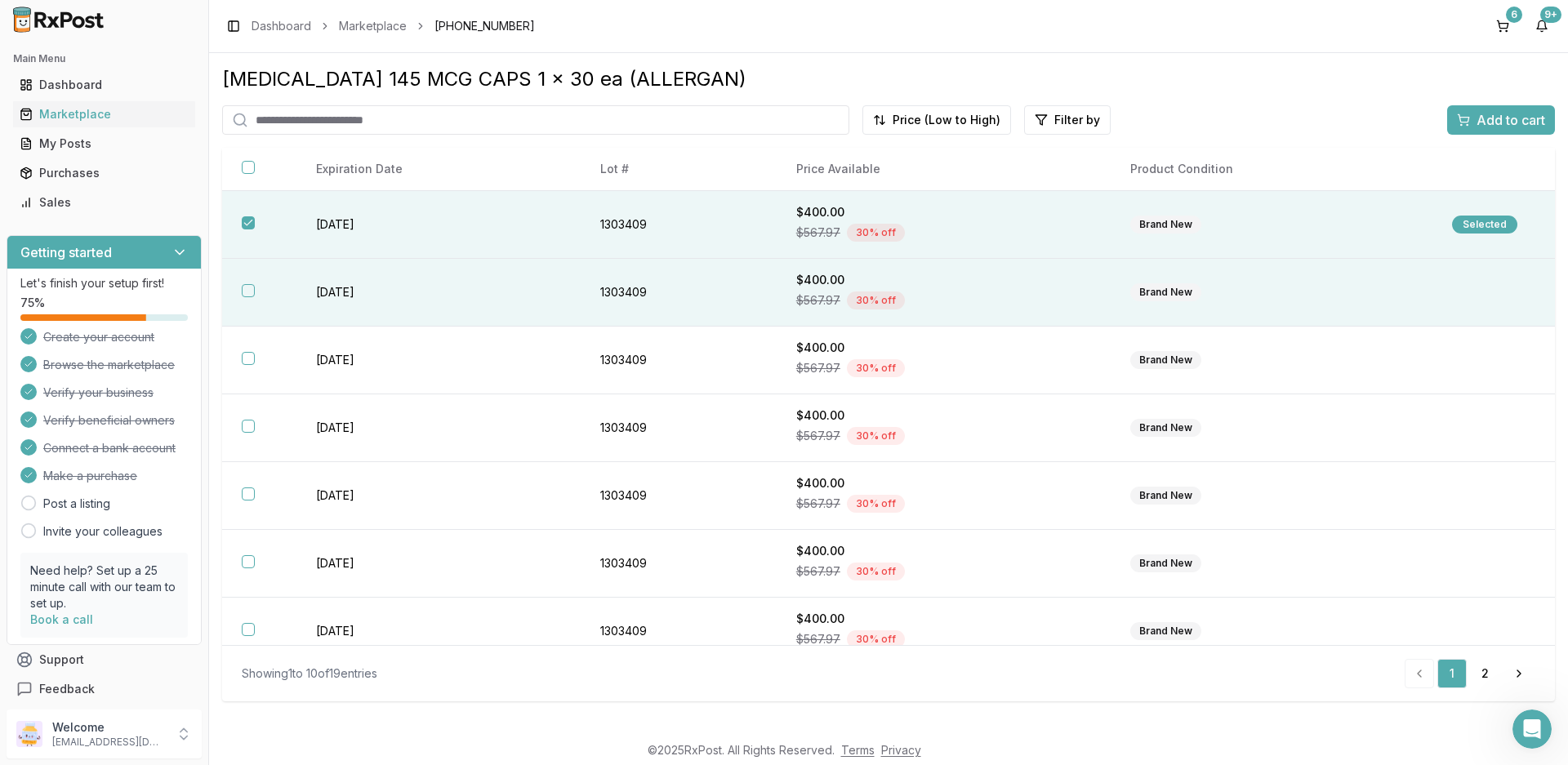
click at [574, 282] on td "[DATE]" at bounding box center [438, 293] width 284 height 68
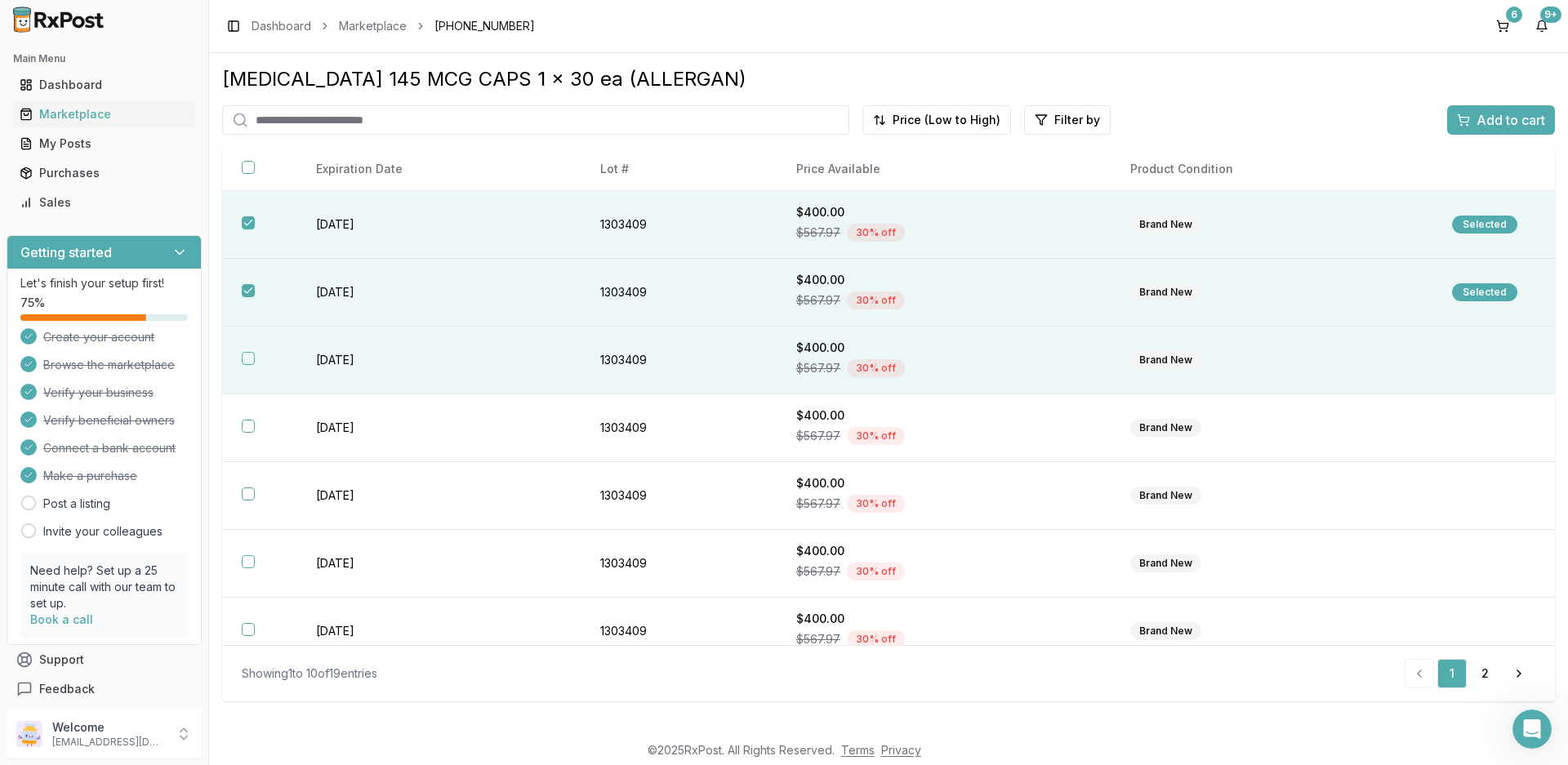
drag, startPoint x: 550, startPoint y: 348, endPoint x: 550, endPoint y: 358, distance: 10.0
click at [550, 349] on td "[DATE]" at bounding box center [438, 361] width 284 height 68
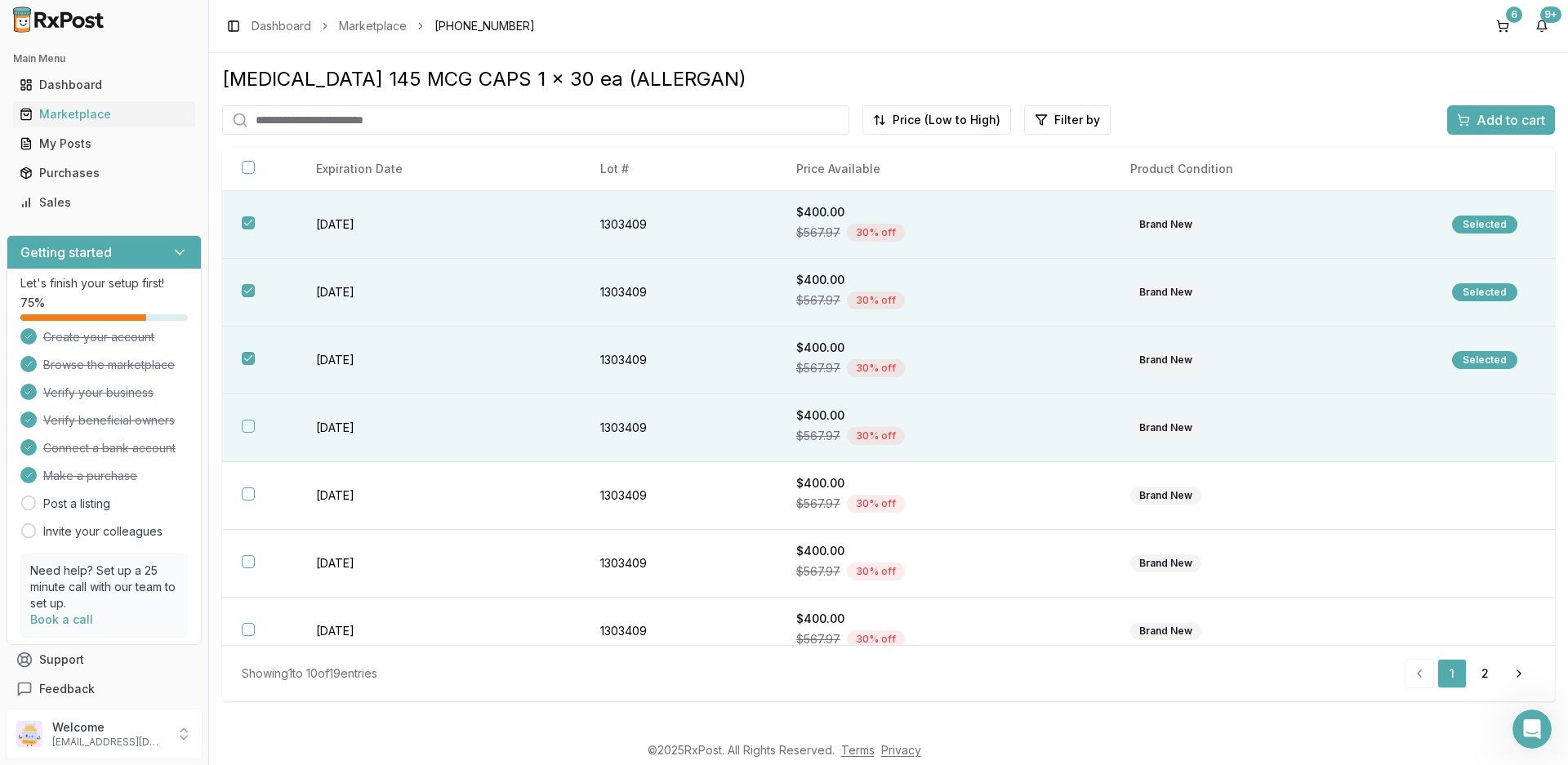
click at [532, 412] on td "[DATE]" at bounding box center [438, 428] width 284 height 68
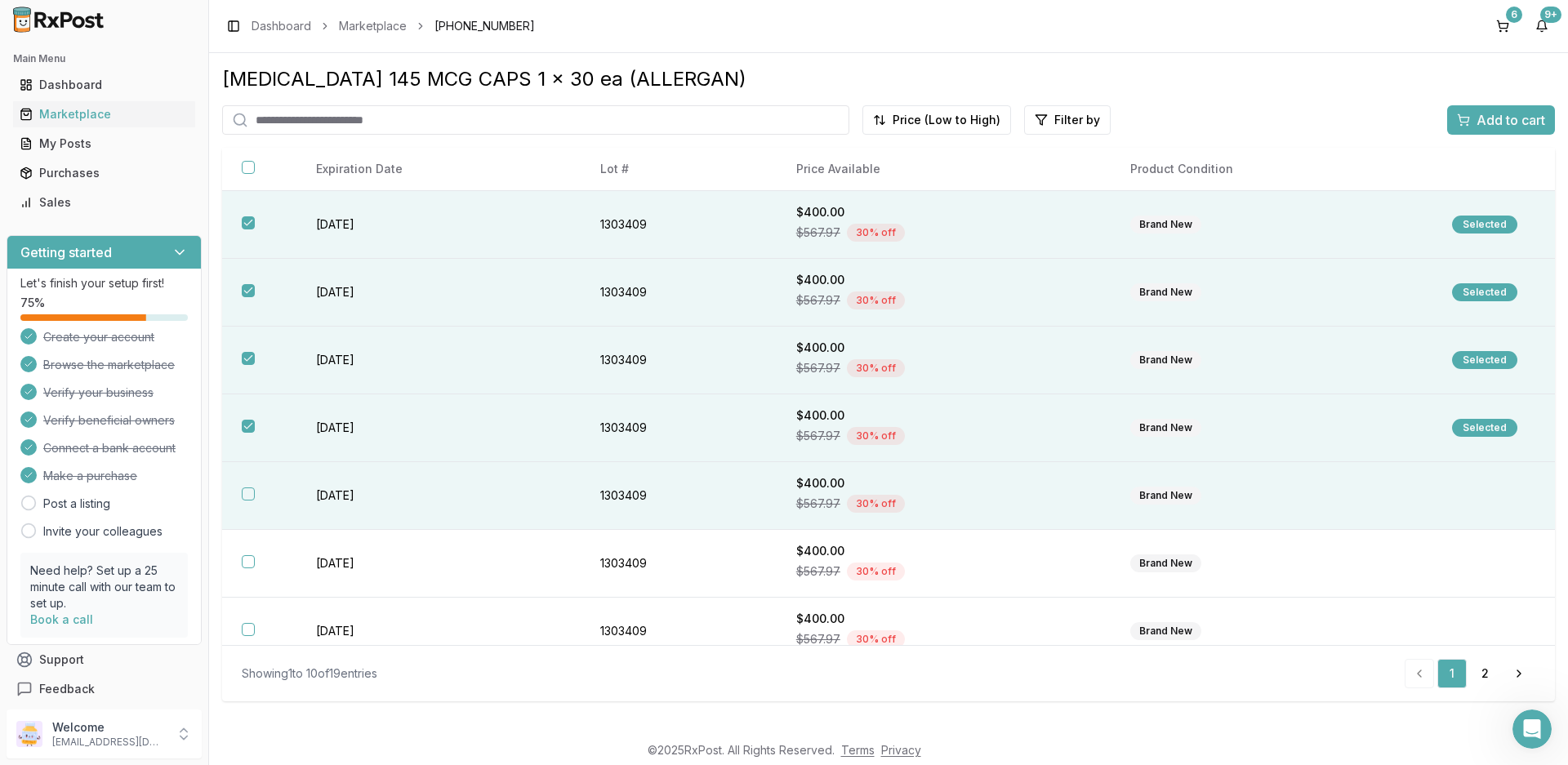
click at [536, 505] on td "[DATE]" at bounding box center [438, 496] width 284 height 68
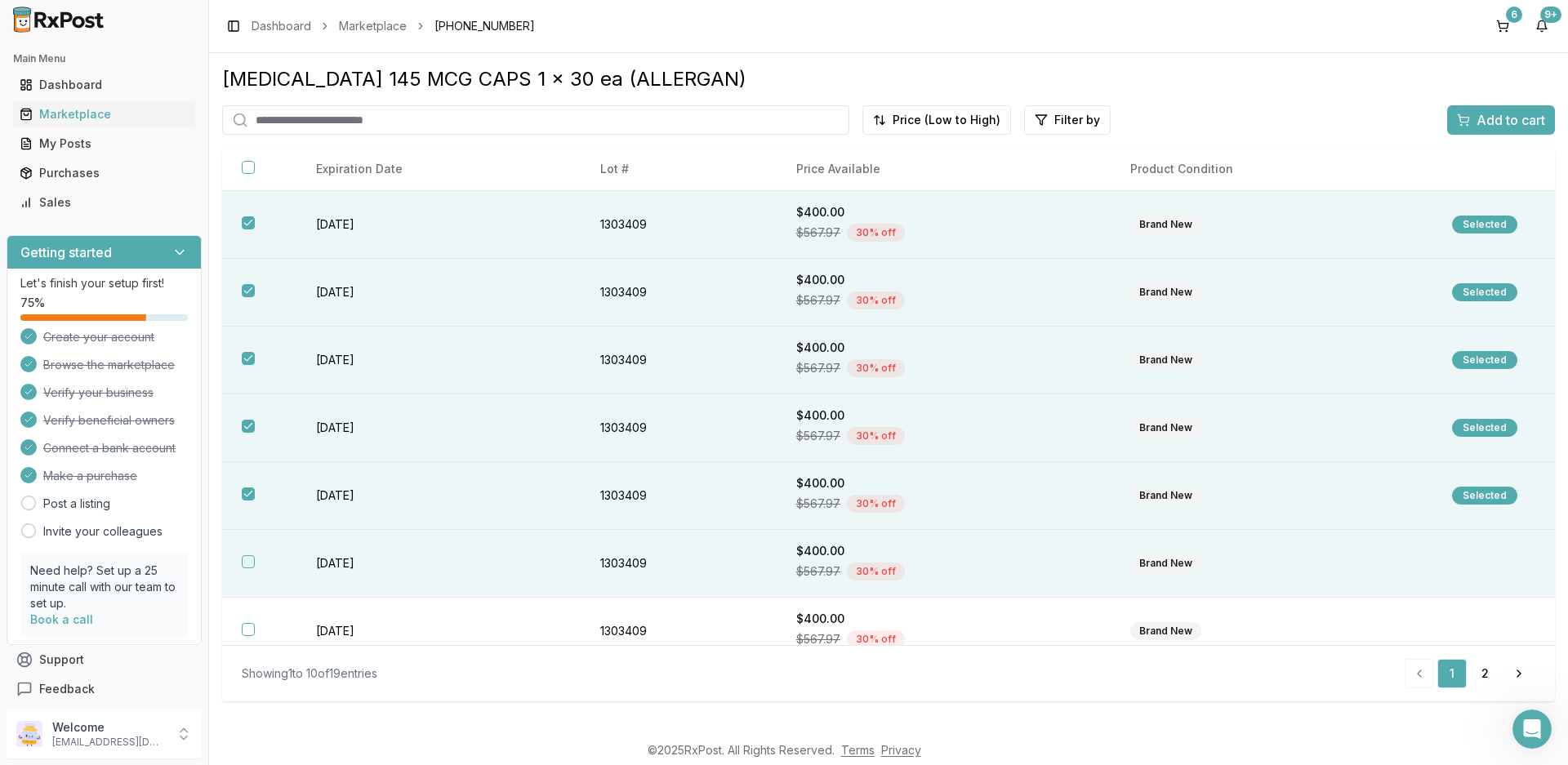
click at [525, 581] on td "[DATE]" at bounding box center [438, 564] width 284 height 68
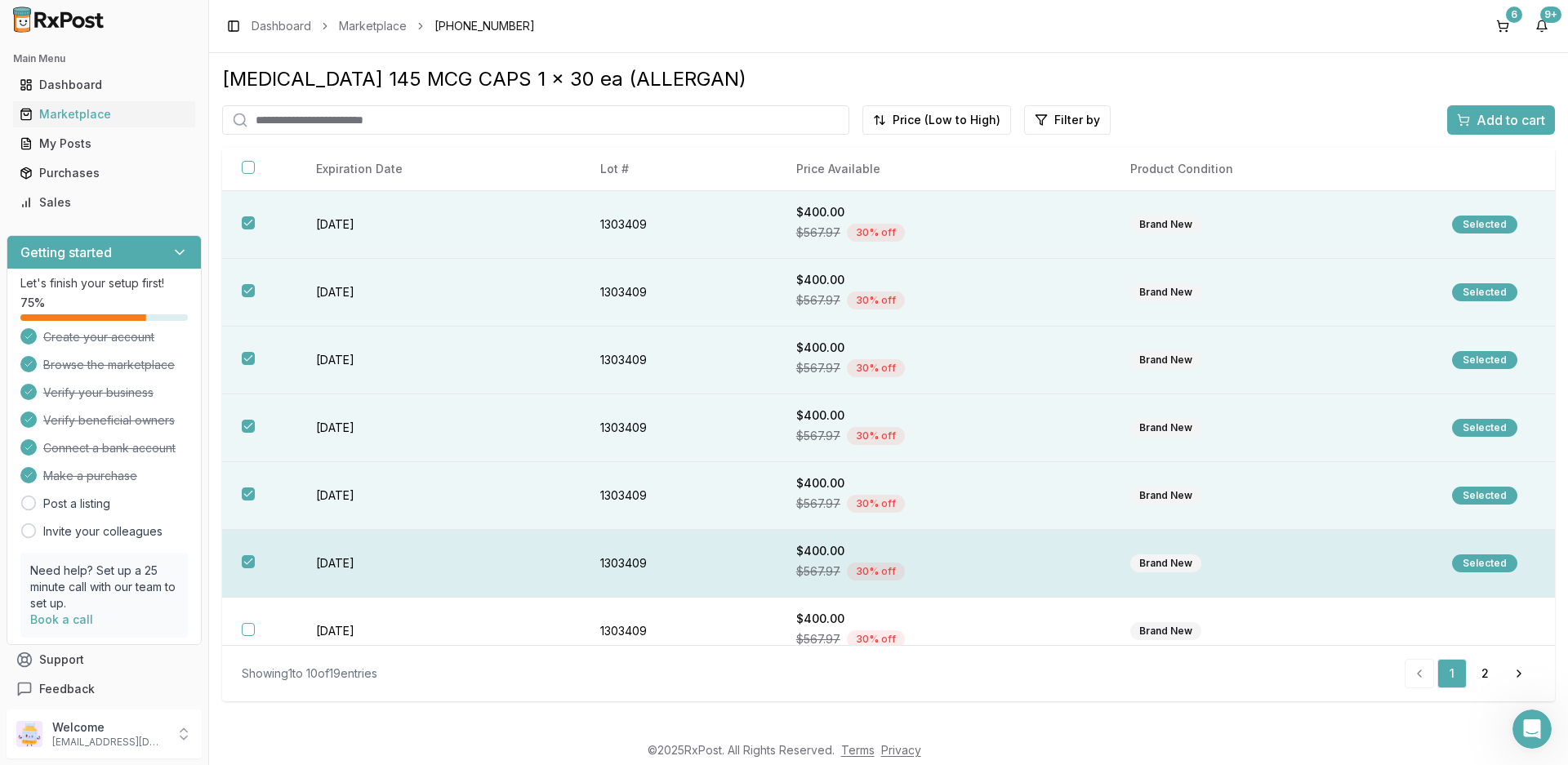
click at [523, 580] on td "[DATE]" at bounding box center [438, 564] width 284 height 68
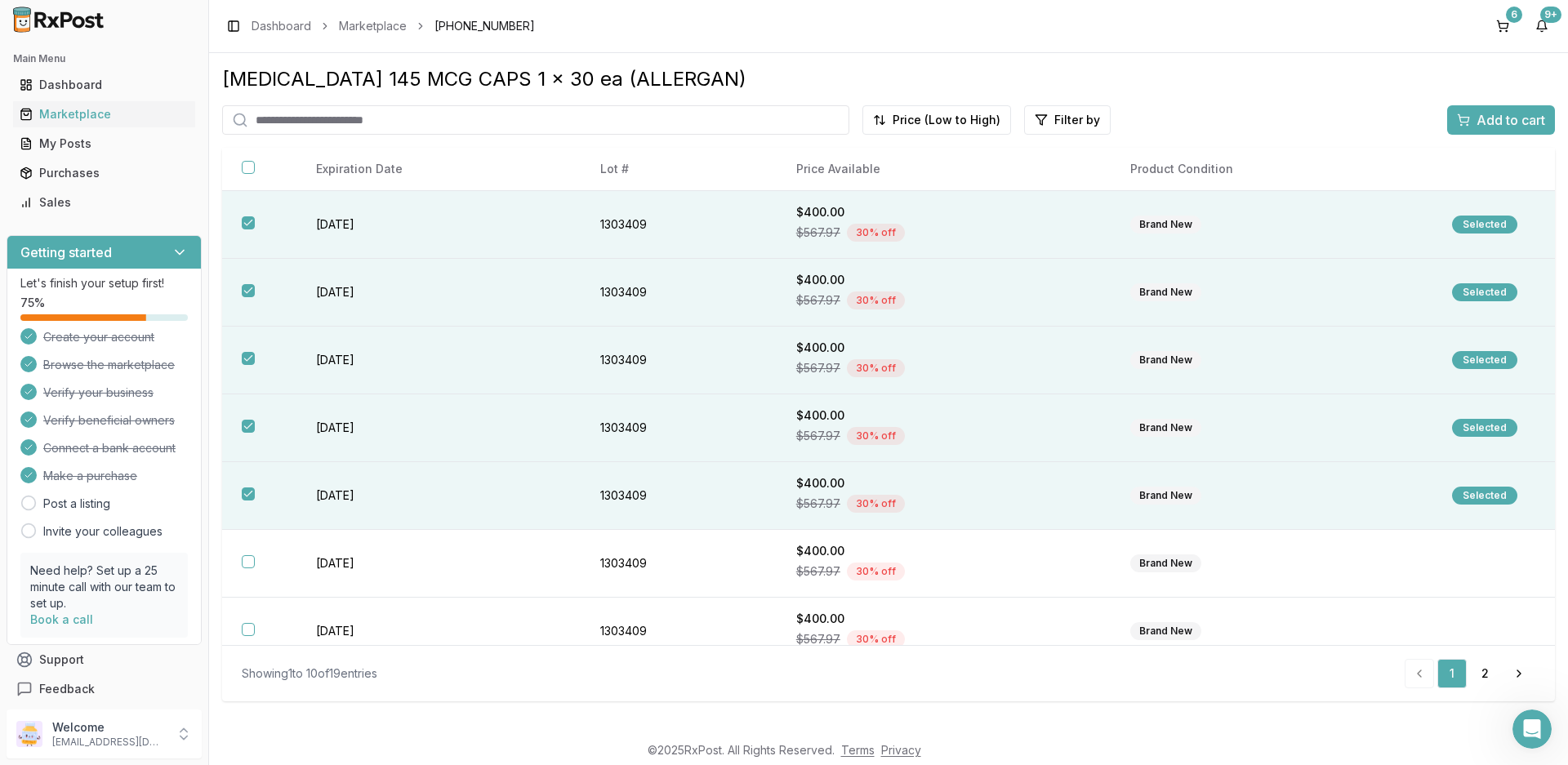
click at [1504, 113] on span "Add to cart" at bounding box center [1511, 120] width 69 height 20
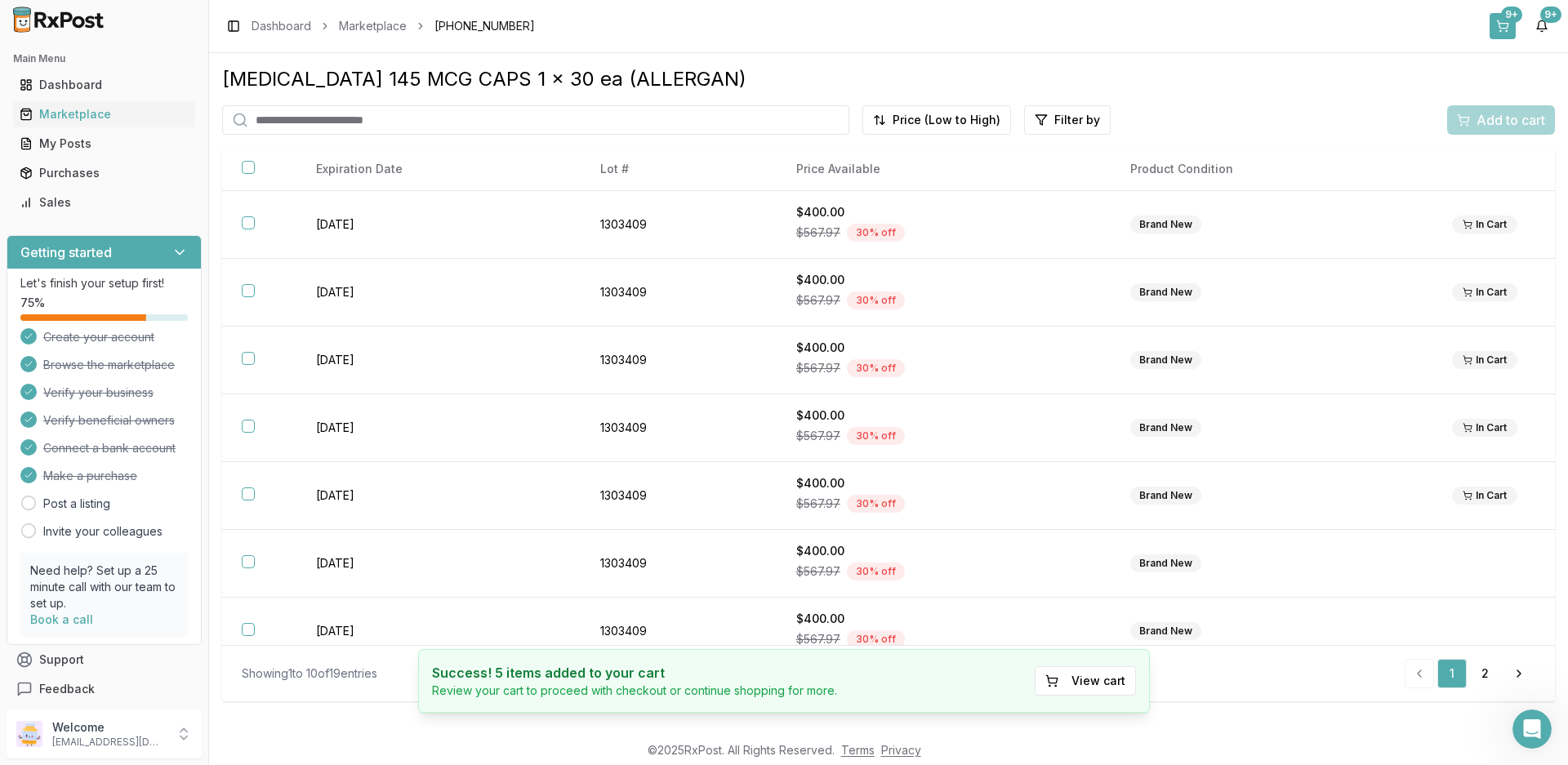
click at [1506, 21] on div "9+" at bounding box center [1512, 15] width 22 height 17
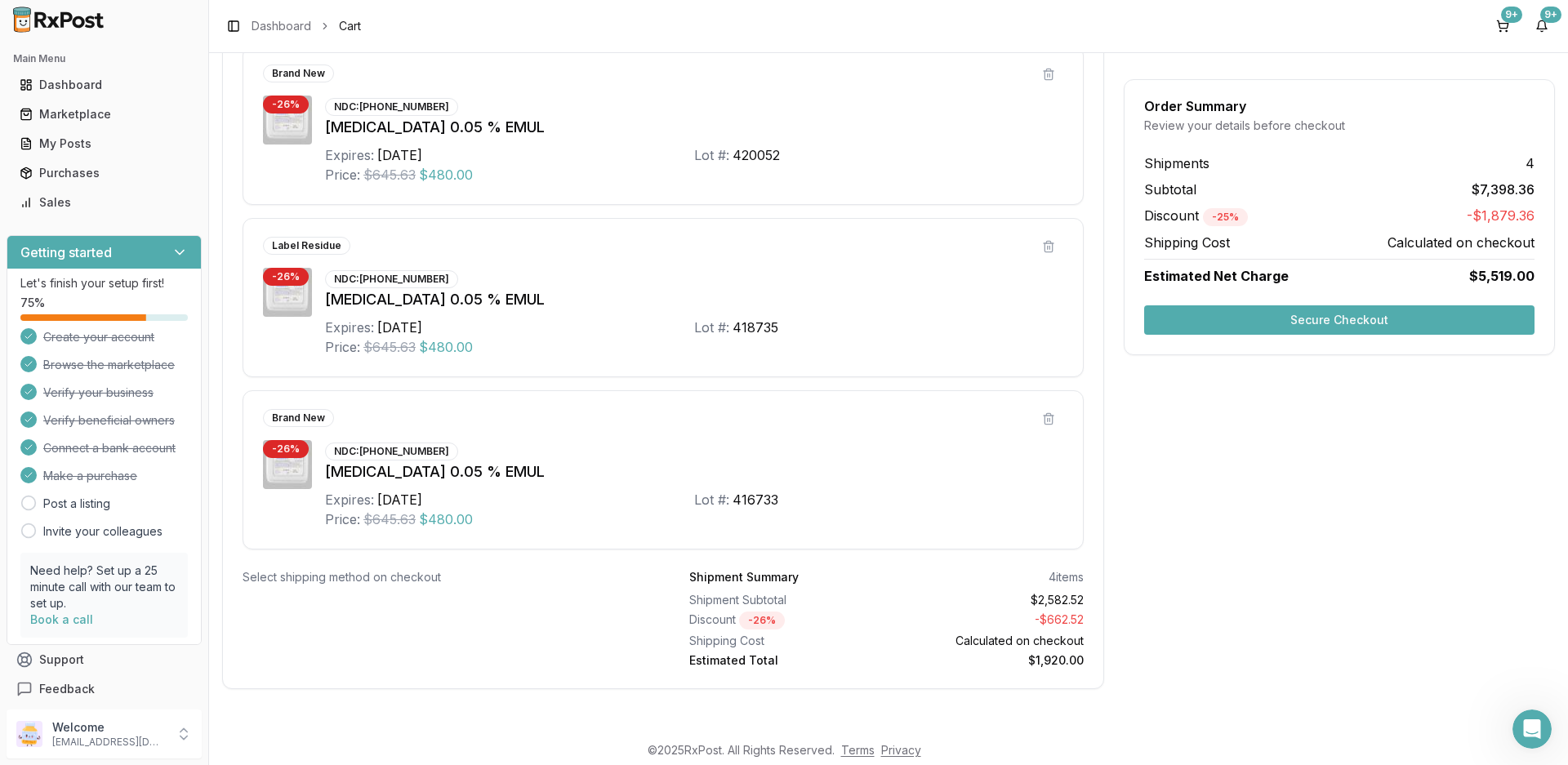
scroll to position [2581, 0]
click at [1420, 322] on button "Secure Checkout" at bounding box center [1340, 320] width 391 height 30
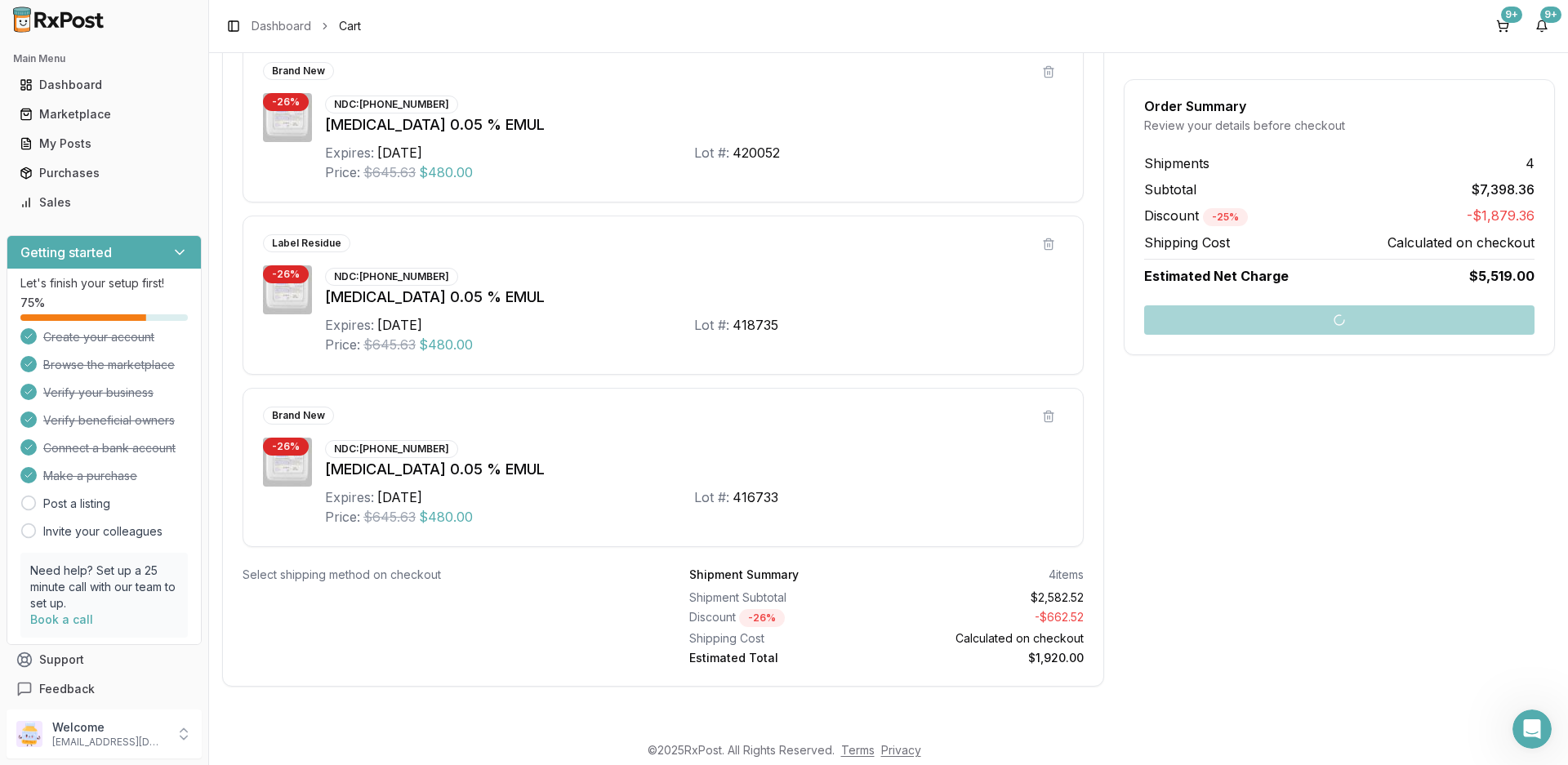
scroll to position [2139, 0]
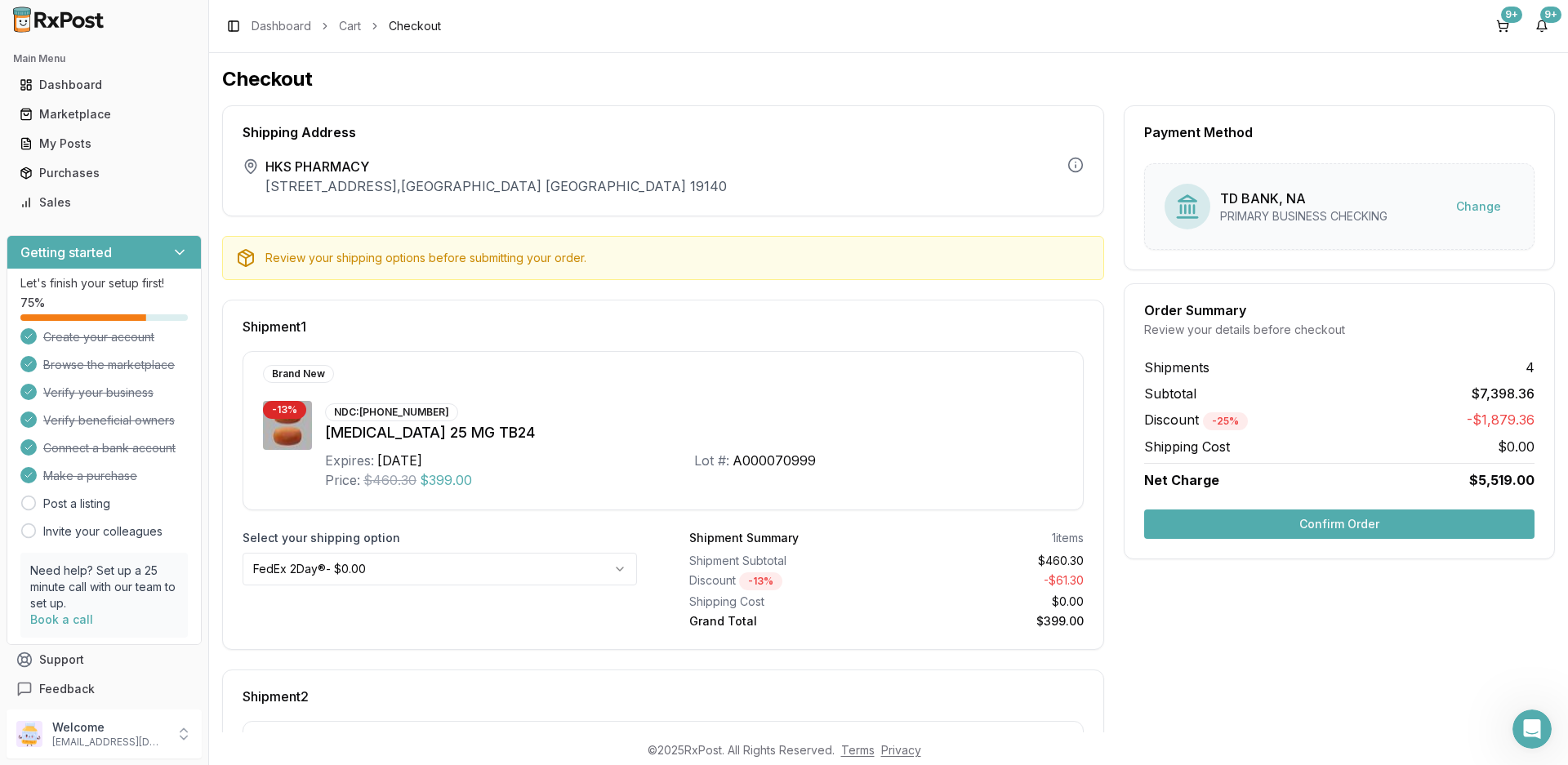
click at [1338, 527] on button "Confirm Order" at bounding box center [1340, 525] width 391 height 30
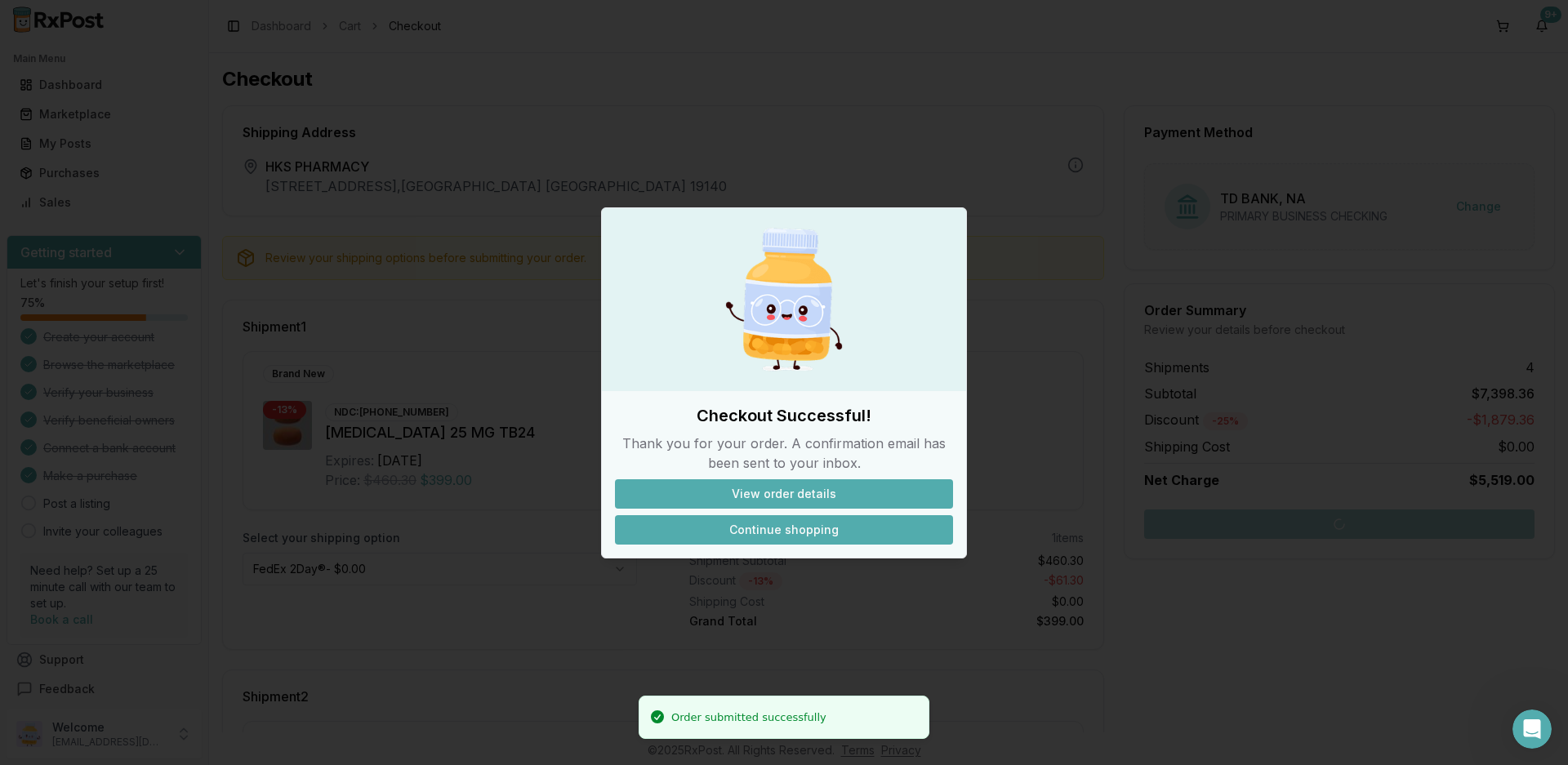
click at [774, 536] on button "Continue shopping" at bounding box center [784, 530] width 338 height 30
